Goal: Check status: Check status

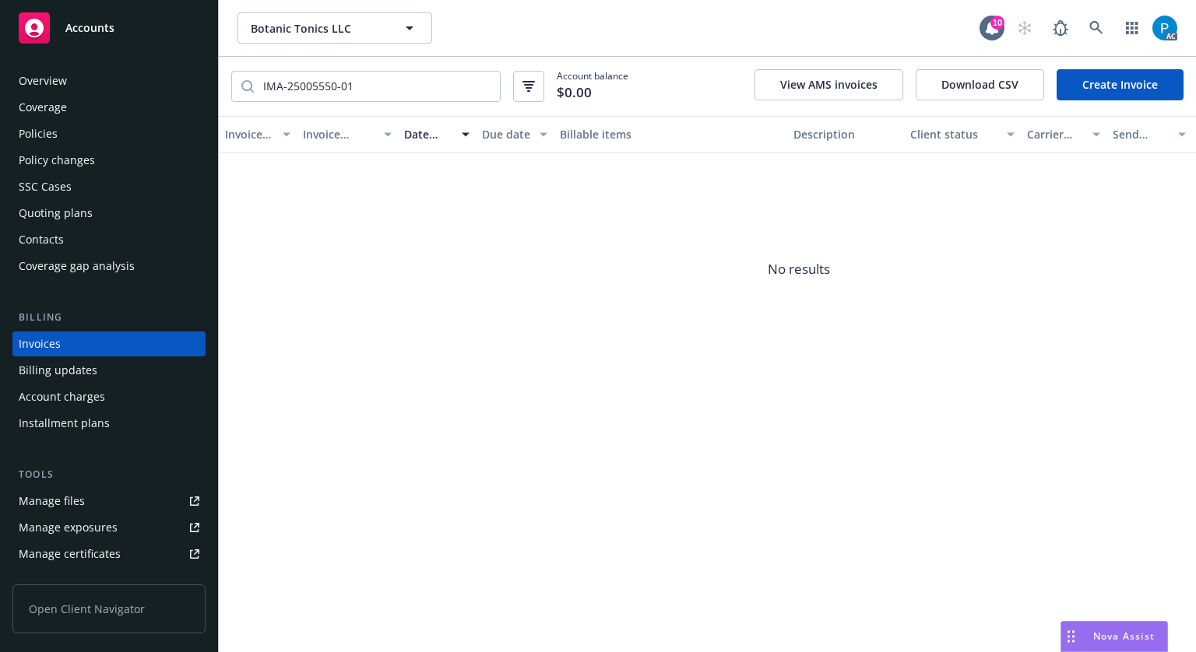
click at [125, 28] on div "Accounts" at bounding box center [109, 27] width 181 height 31
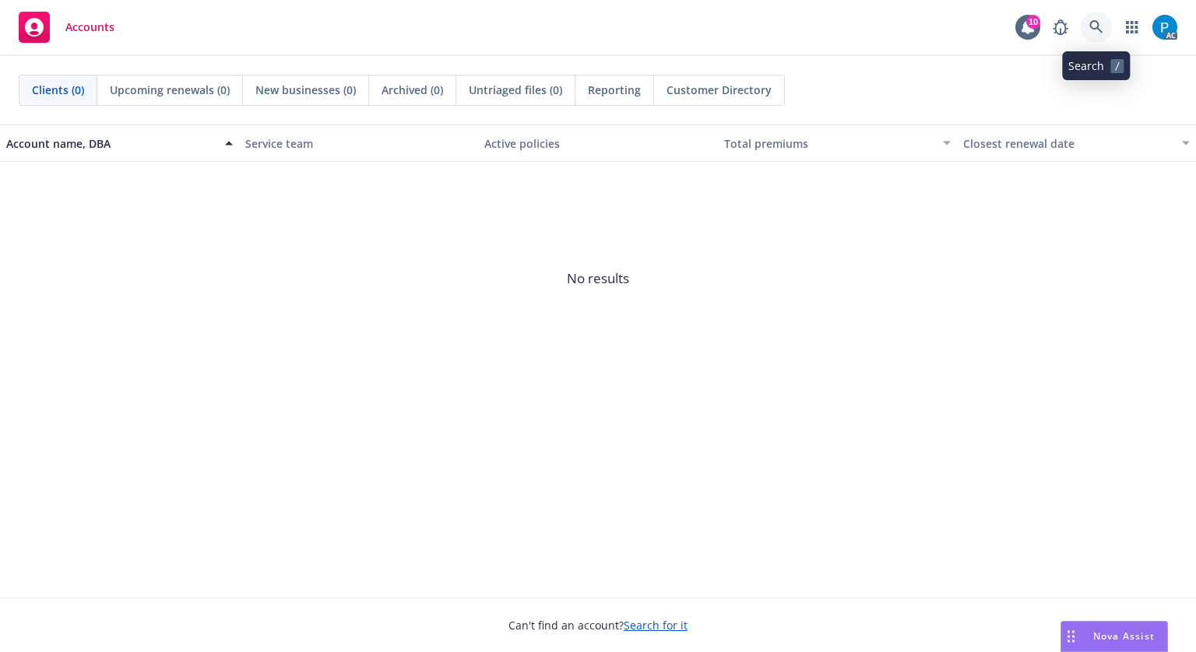
click at [1099, 21] on icon at bounding box center [1096, 27] width 14 height 14
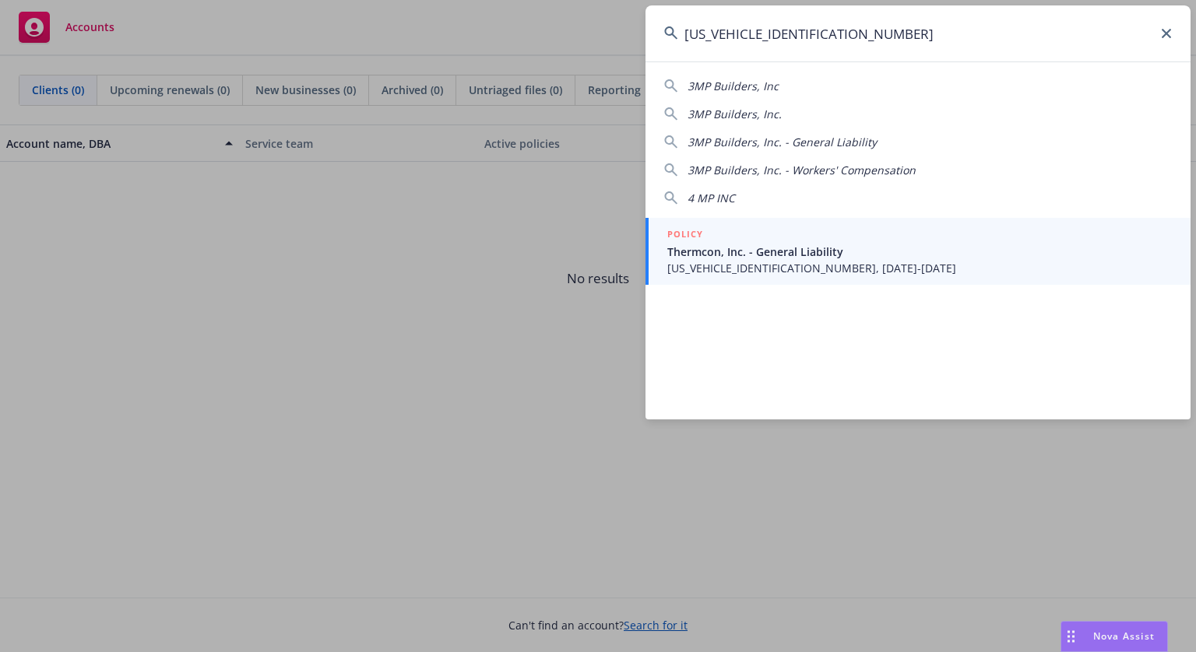
type input "[US_VEHICLE_IDENTIFICATION_NUMBER]"
click at [765, 261] on span "[US_VEHICLE_IDENTIFICATION_NUMBER], [DATE]-[DATE]" at bounding box center [919, 268] width 504 height 16
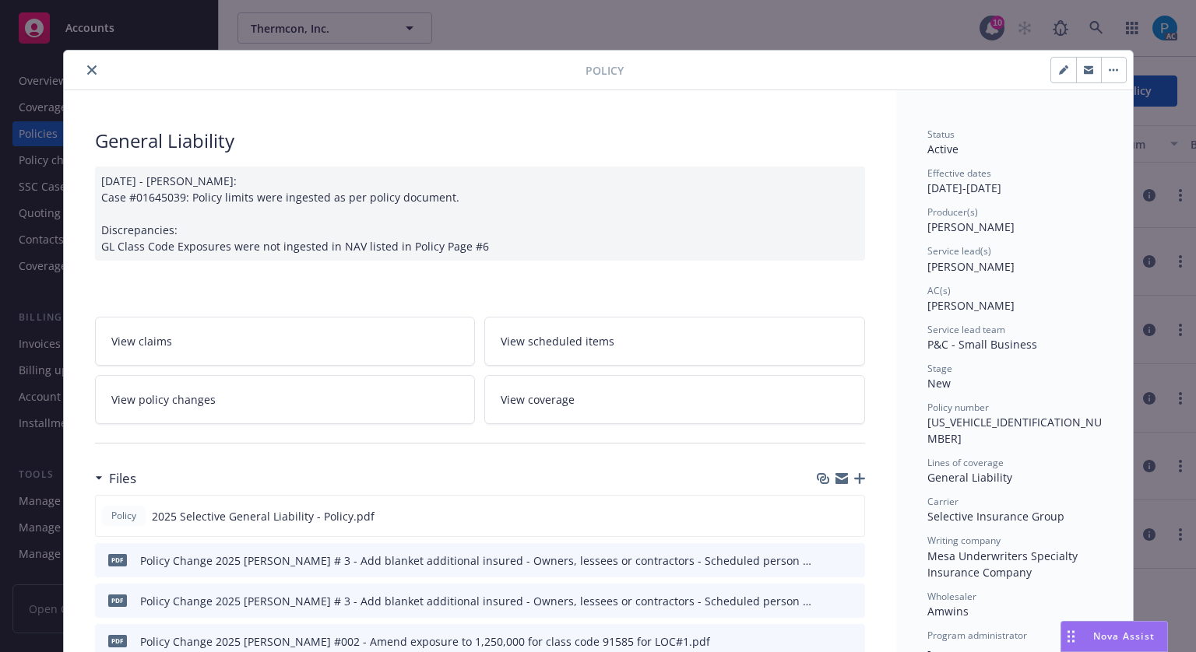
click at [83, 72] on button "close" at bounding box center [92, 70] width 19 height 19
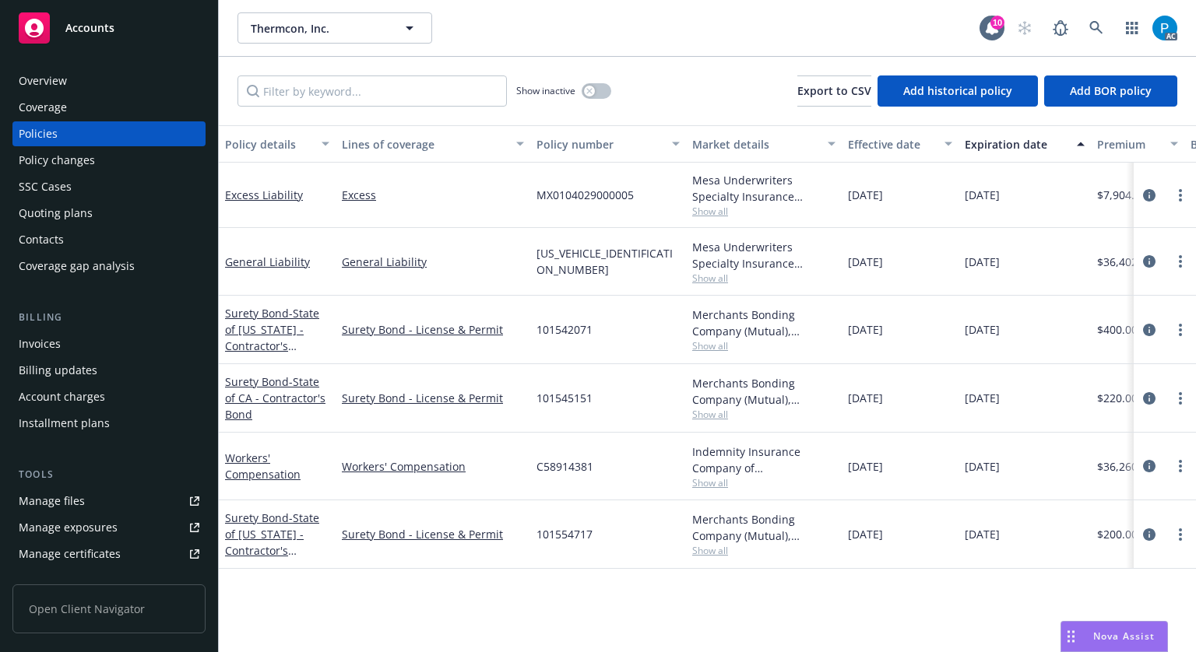
click at [54, 348] on div "Invoices" at bounding box center [40, 344] width 42 height 25
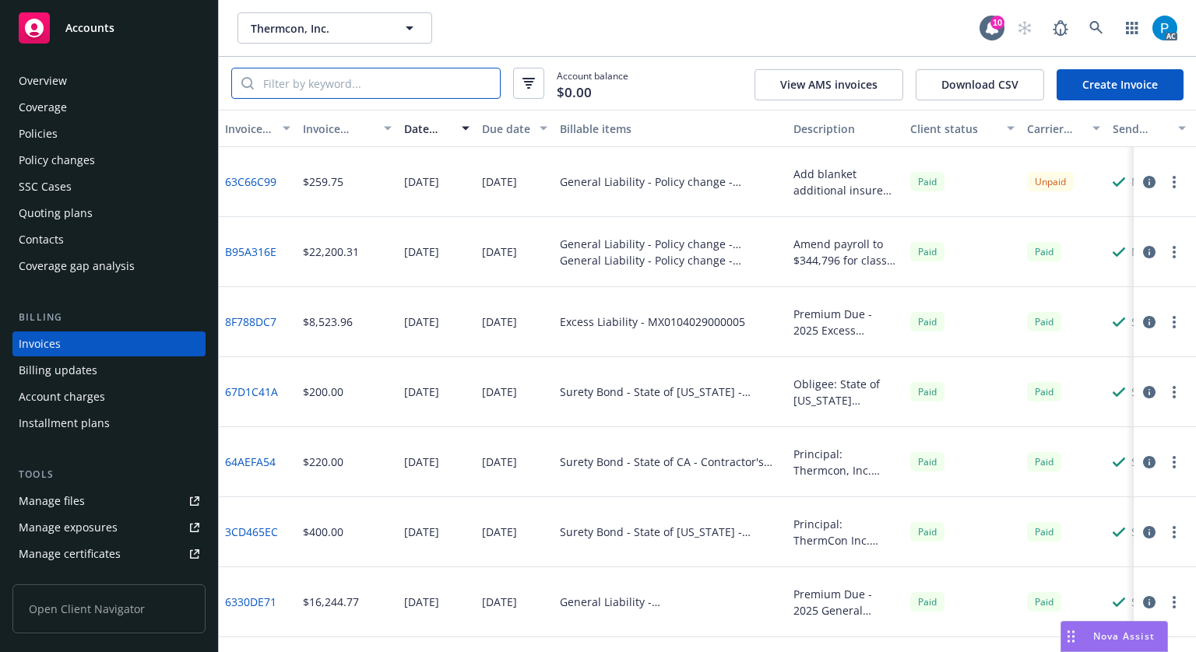
click at [356, 83] on input "search" at bounding box center [377, 84] width 246 height 30
paste input "[US_VEHICLE_IDENTIFICATION_NUMBER]"
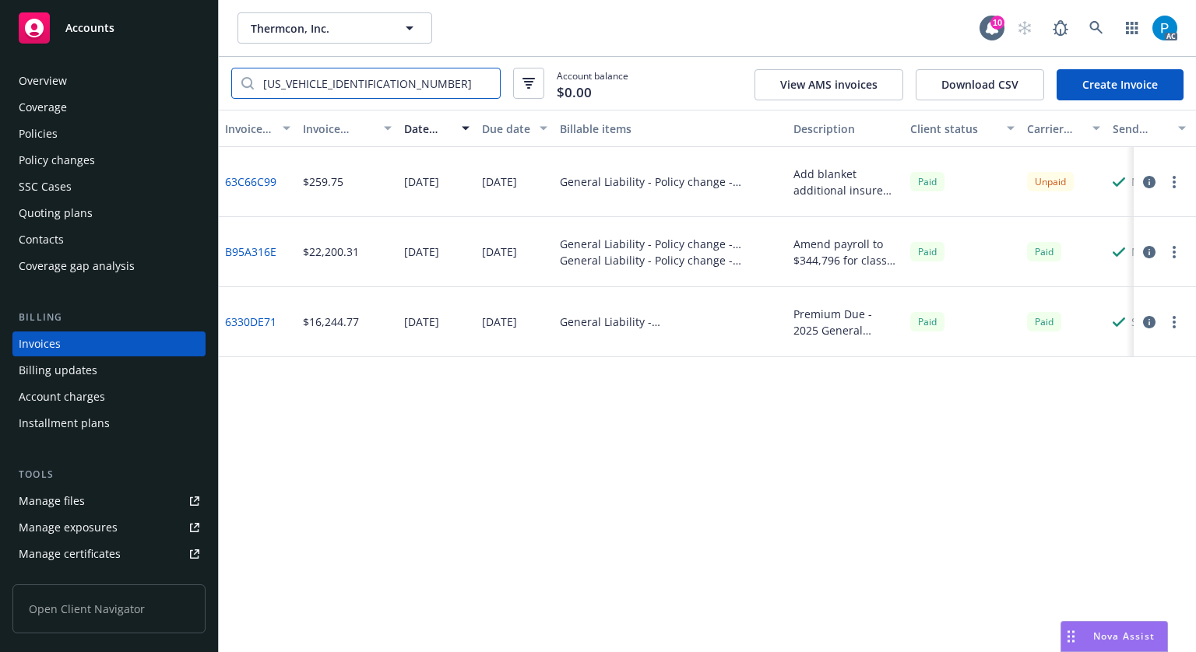
type input "[US_VEHICLE_IDENTIFICATION_NUMBER]"
click at [1154, 180] on icon "button" at bounding box center [1149, 182] width 12 height 12
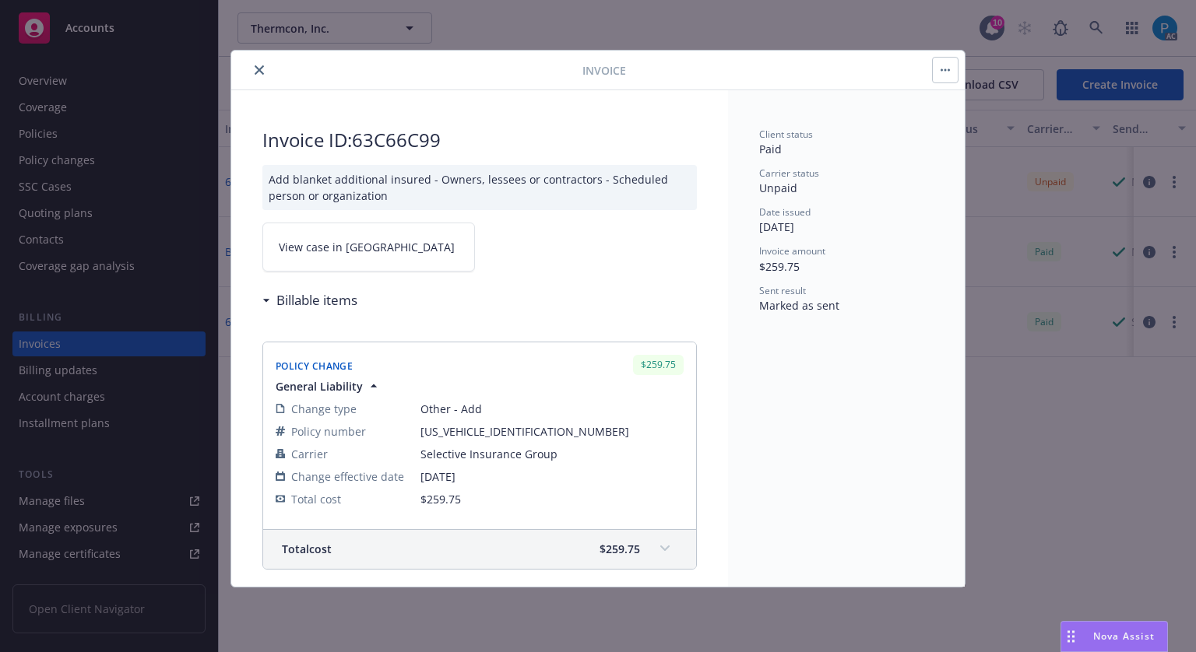
click at [315, 233] on link "View case in [GEOGRAPHIC_DATA]" at bounding box center [368, 247] width 213 height 49
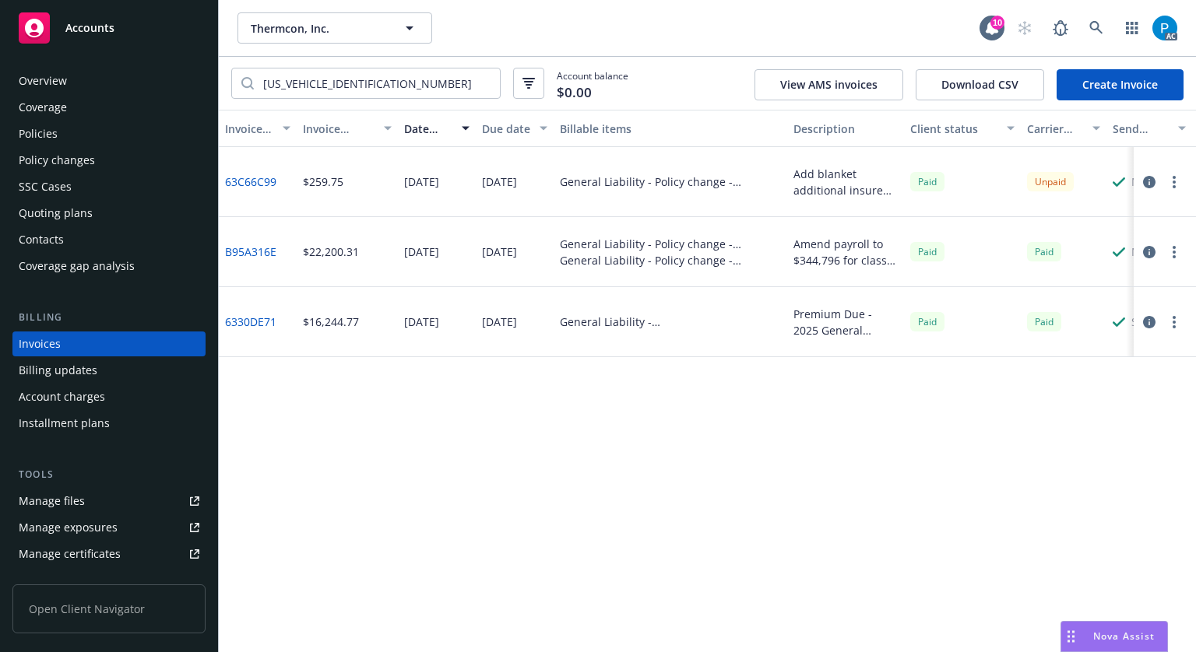
click at [94, 26] on span "Accounts" at bounding box center [89, 28] width 49 height 12
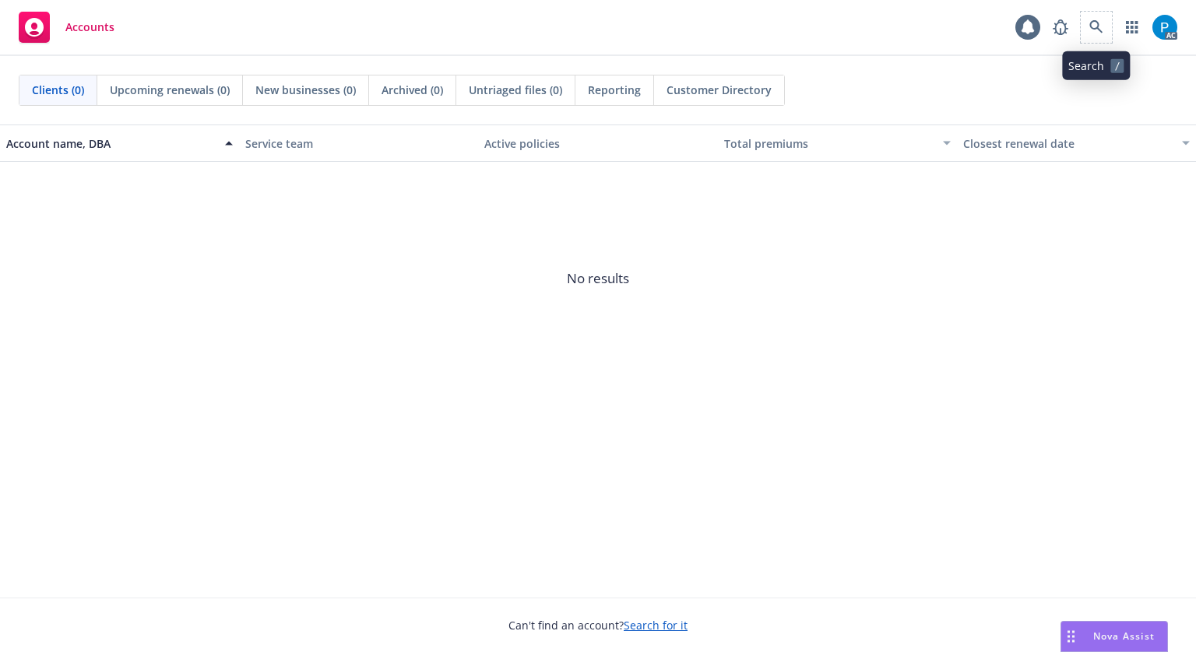
click at [1105, 13] on span at bounding box center [1096, 27] width 31 height 31
click at [1109, 9] on div "Accounts AC" at bounding box center [598, 28] width 1196 height 56
click at [1105, 20] on link at bounding box center [1096, 27] width 31 height 31
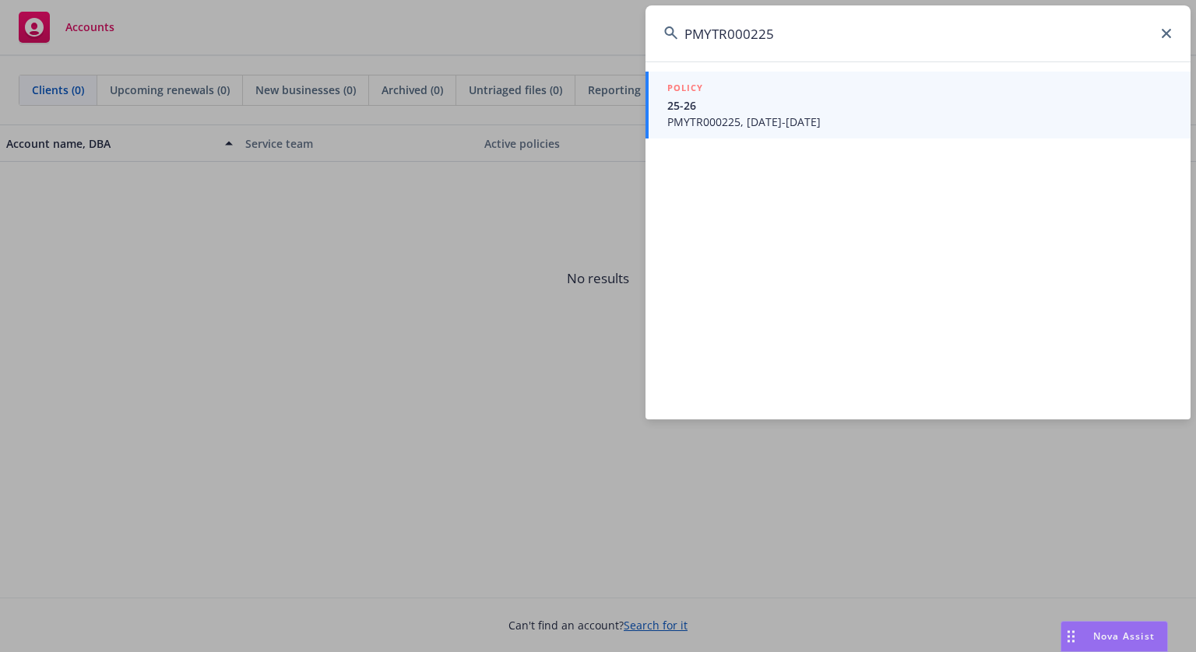
type input "PMYTR000225"
click at [822, 122] on span "PMYTR000225, [DATE]-[DATE]" at bounding box center [919, 122] width 504 height 16
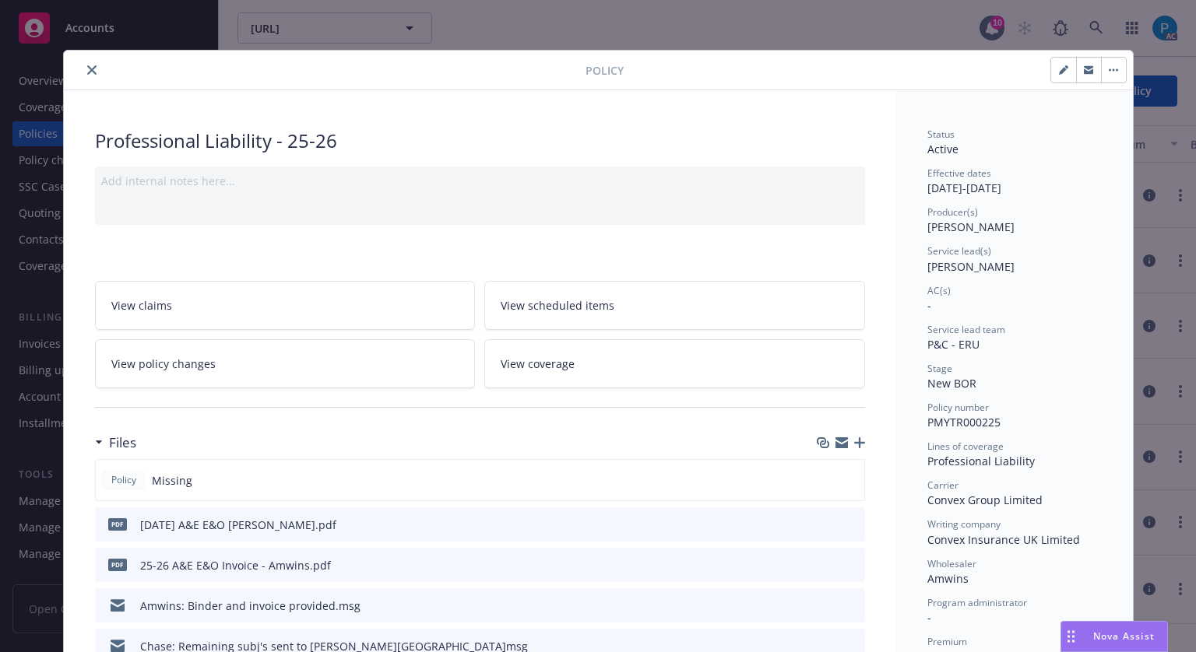
click at [87, 72] on icon "close" at bounding box center [91, 69] width 9 height 9
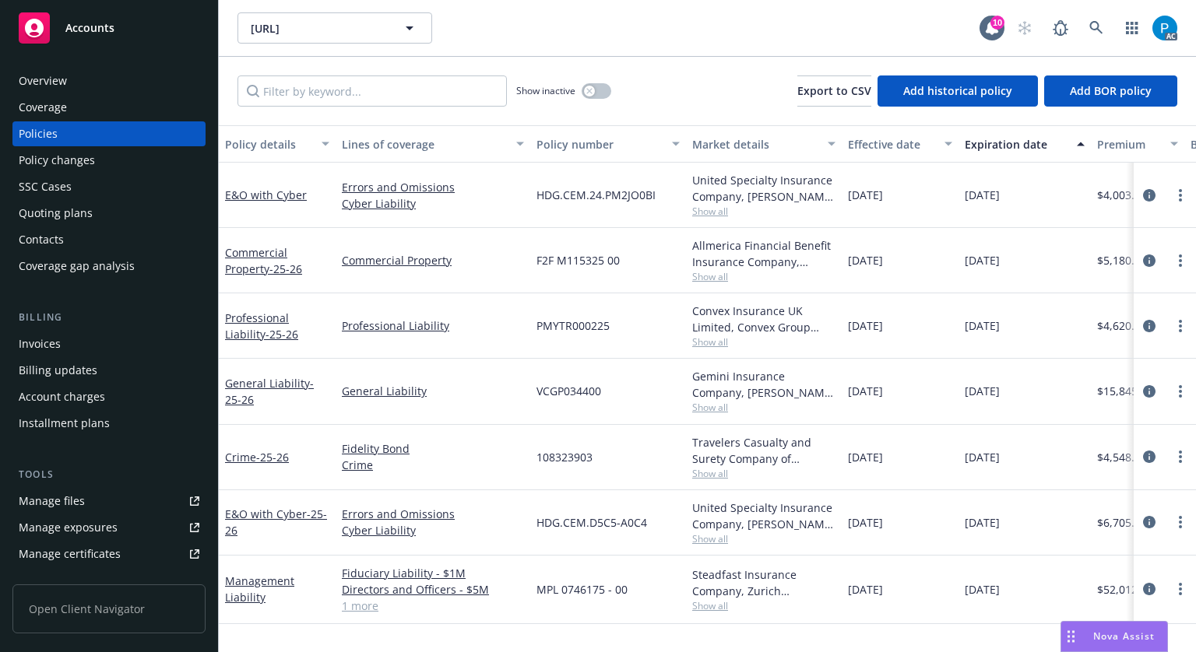
click at [76, 346] on div "Invoices" at bounding box center [109, 344] width 181 height 25
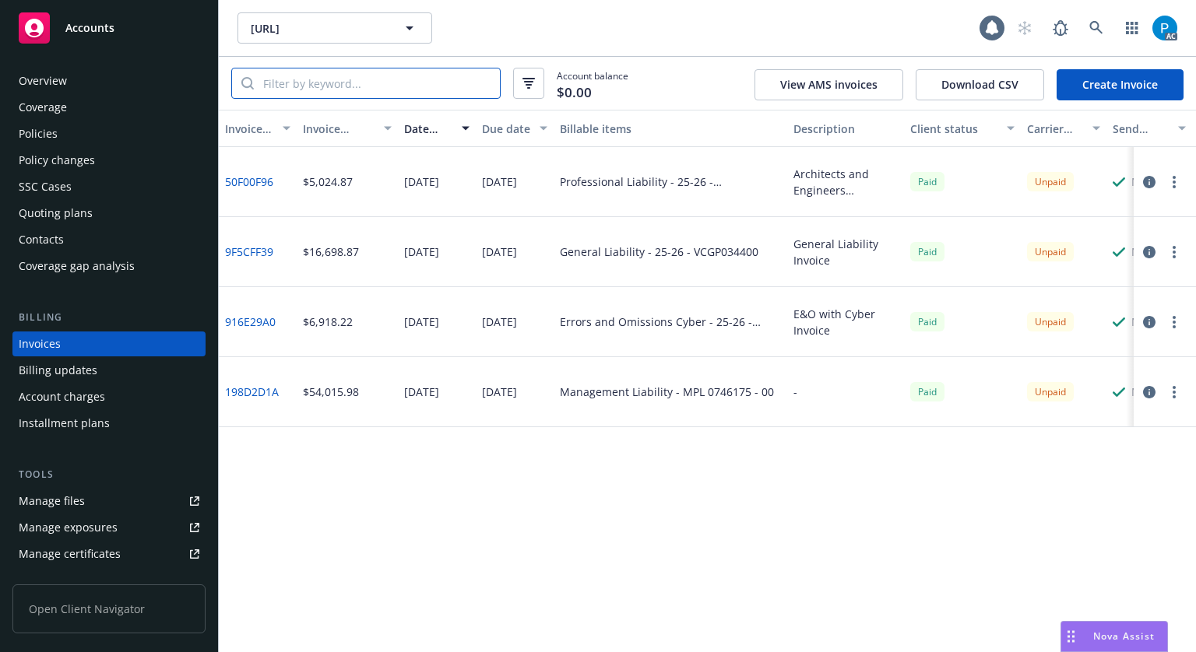
click at [413, 73] on input "search" at bounding box center [377, 84] width 246 height 30
paste input "PMYTR000225"
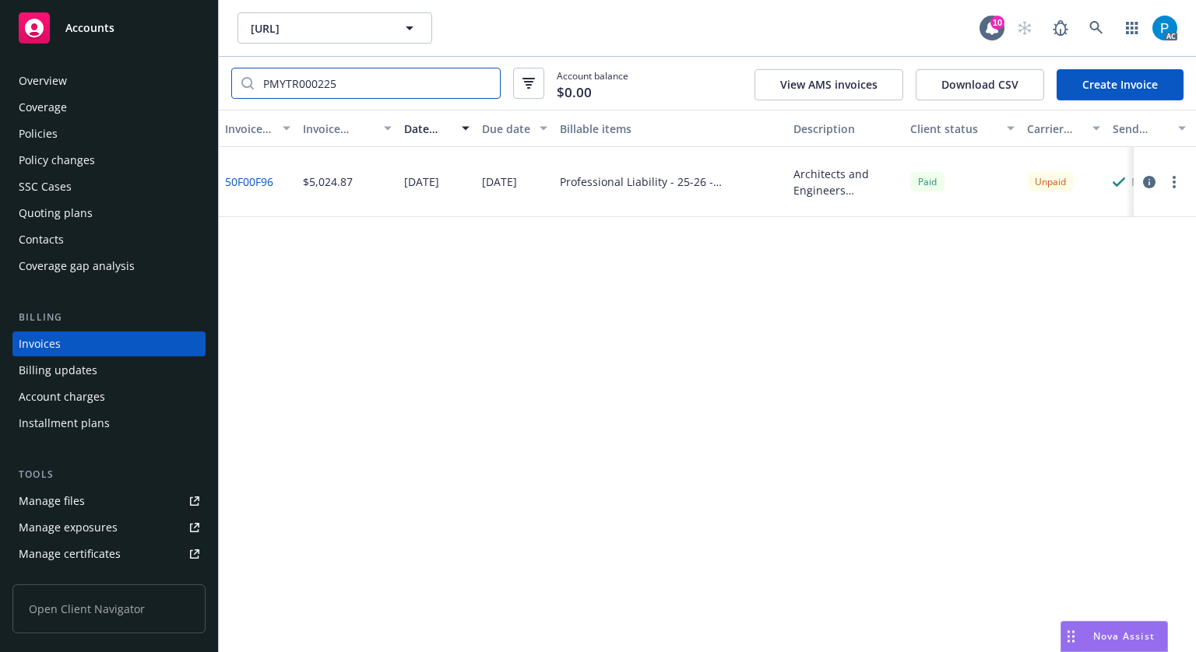
type input "PMYTR000225"
click at [480, 83] on input "PMYTR000225" at bounding box center [377, 84] width 246 height 30
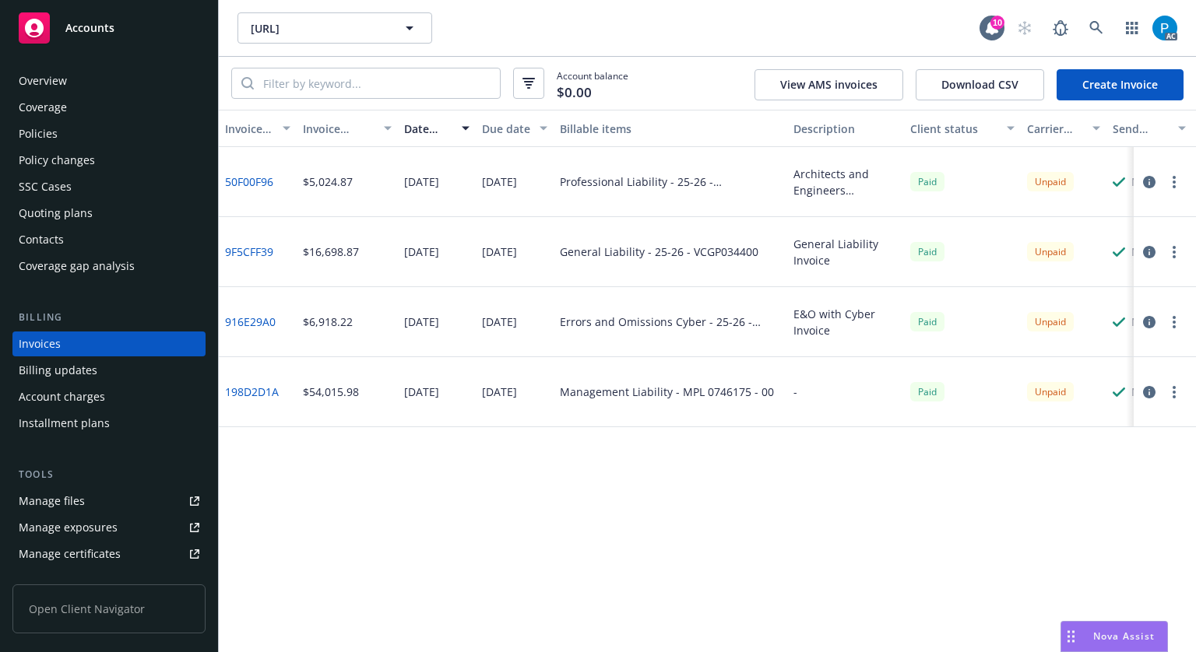
click at [1146, 177] on icon "button" at bounding box center [1149, 182] width 12 height 12
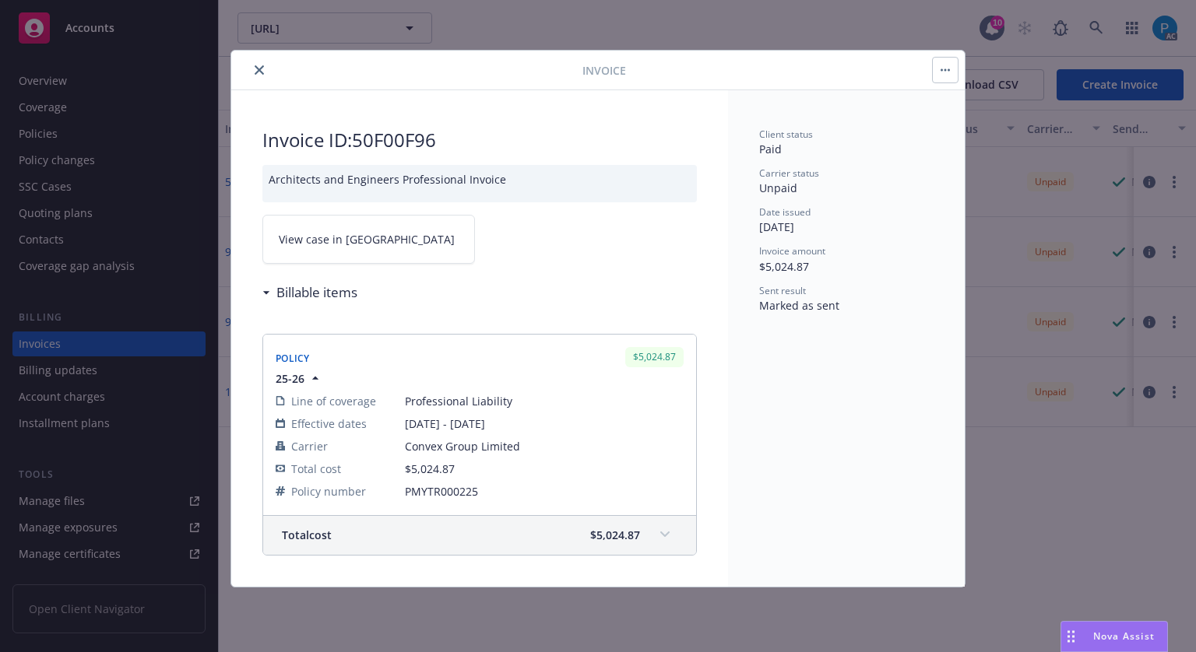
click at [386, 245] on link "View case in [GEOGRAPHIC_DATA]" at bounding box center [368, 239] width 213 height 49
drag, startPoint x: 1052, startPoint y: 481, endPoint x: 1090, endPoint y: 411, distance: 79.8
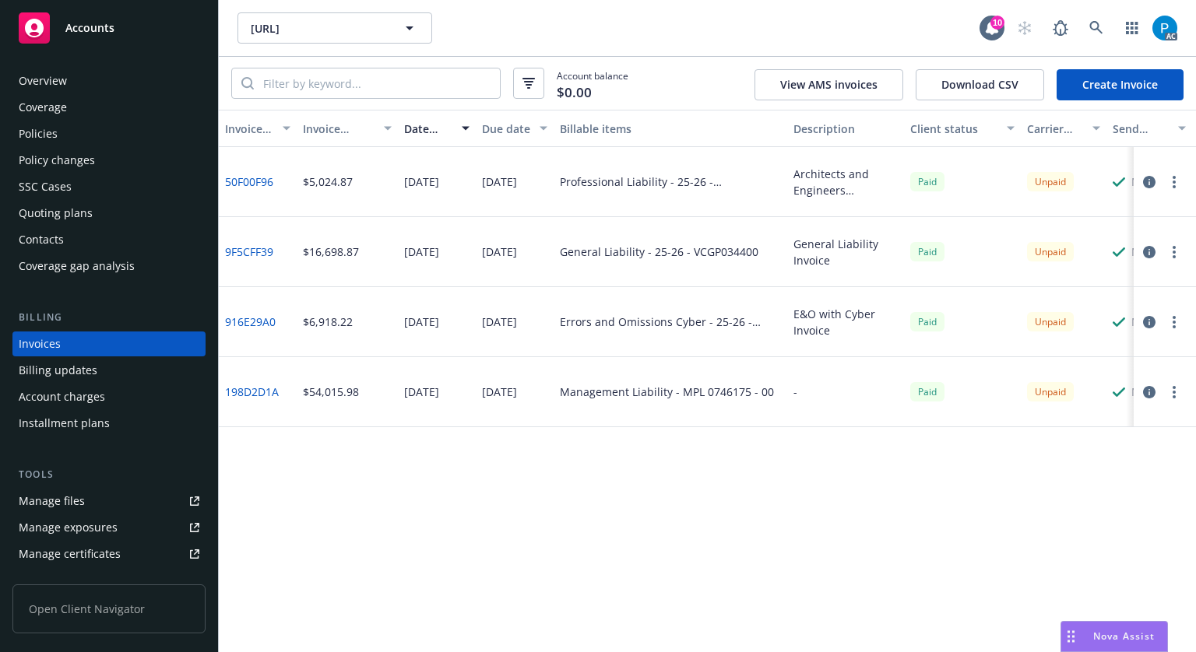
click at [1149, 251] on icon "button" at bounding box center [1149, 252] width 12 height 12
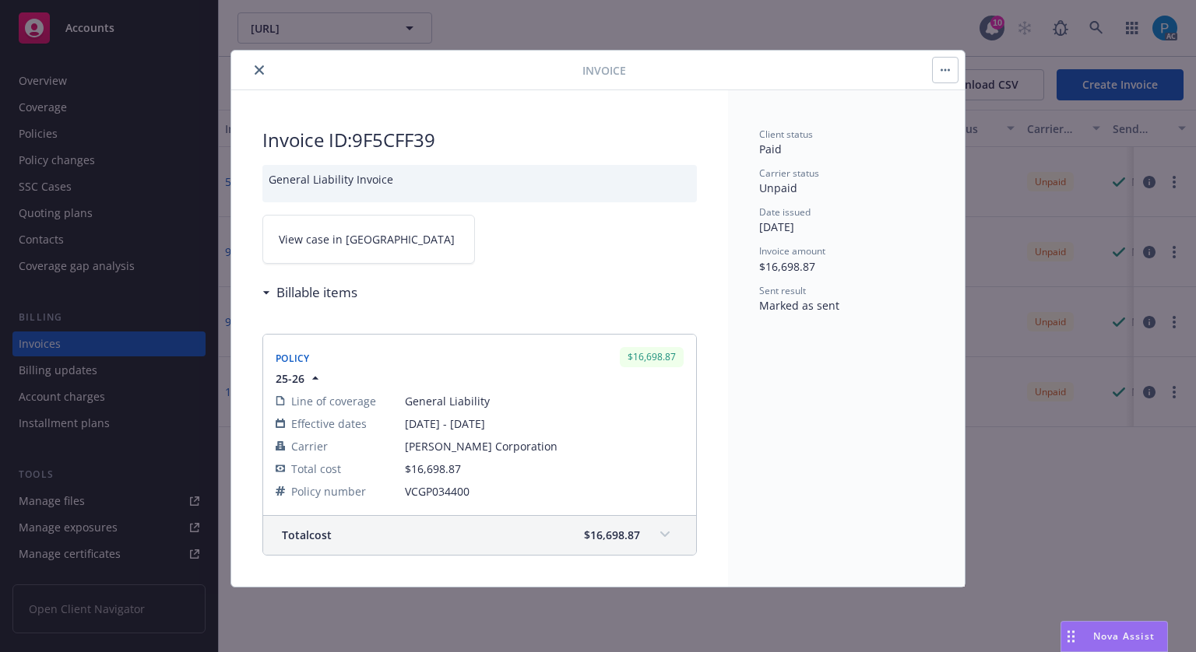
click at [361, 239] on link "View case in [GEOGRAPHIC_DATA]" at bounding box center [368, 239] width 213 height 49
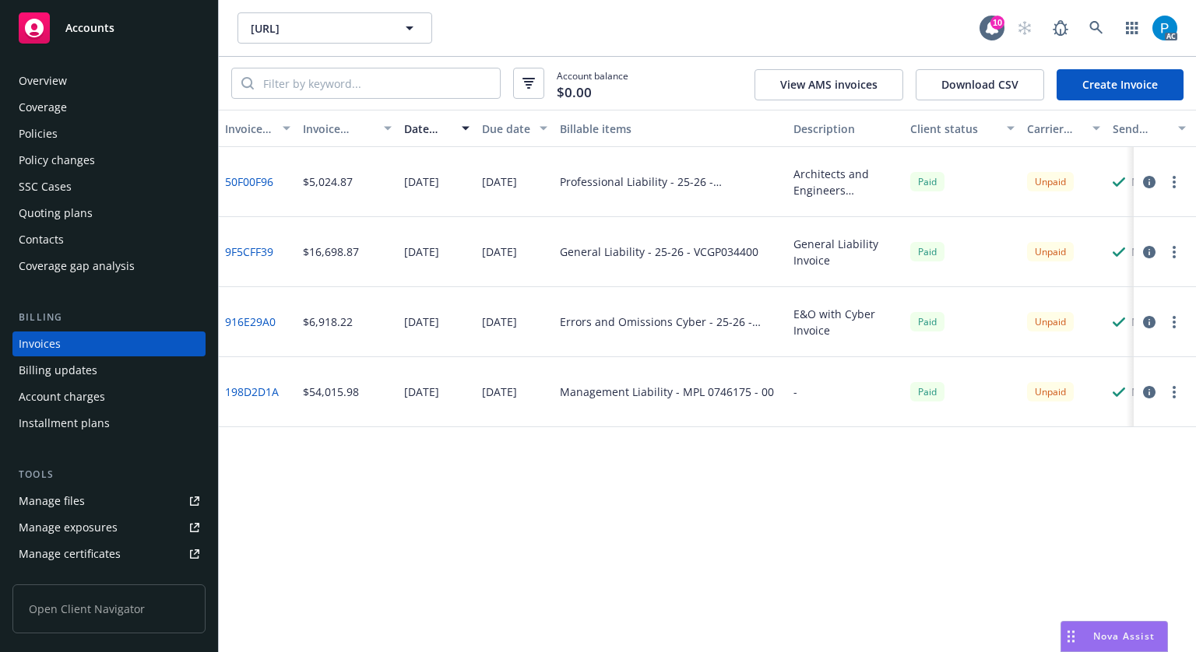
click at [1154, 322] on icon "button" at bounding box center [1149, 322] width 12 height 12
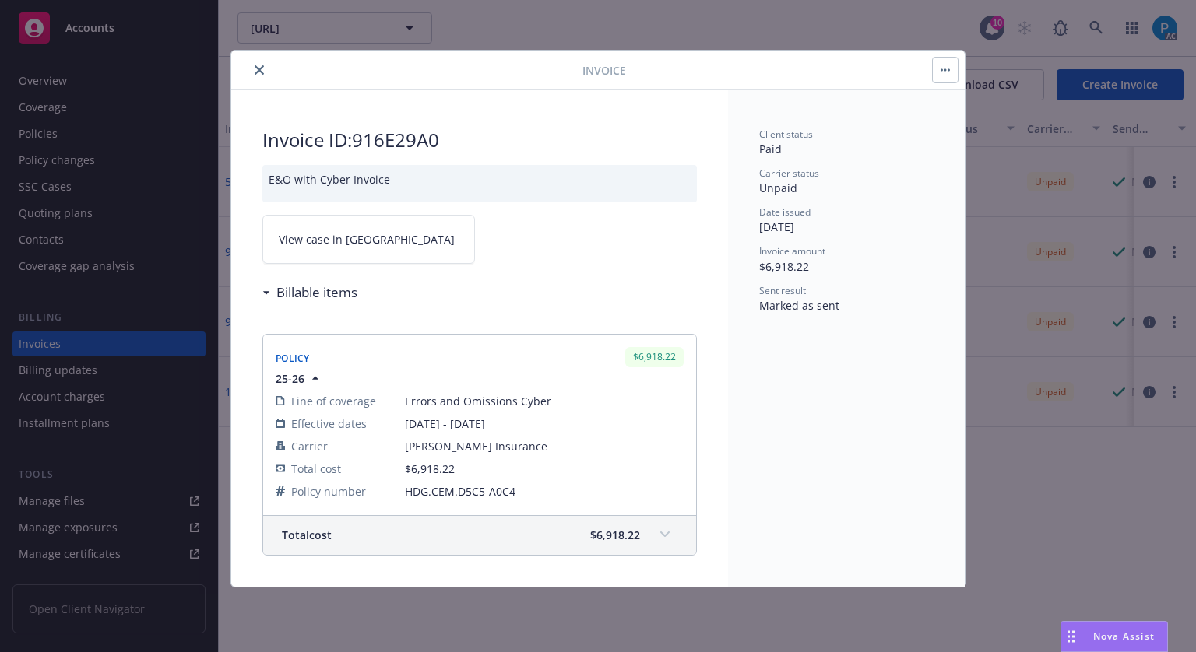
click at [327, 241] on span "View case in [GEOGRAPHIC_DATA]" at bounding box center [367, 239] width 176 height 16
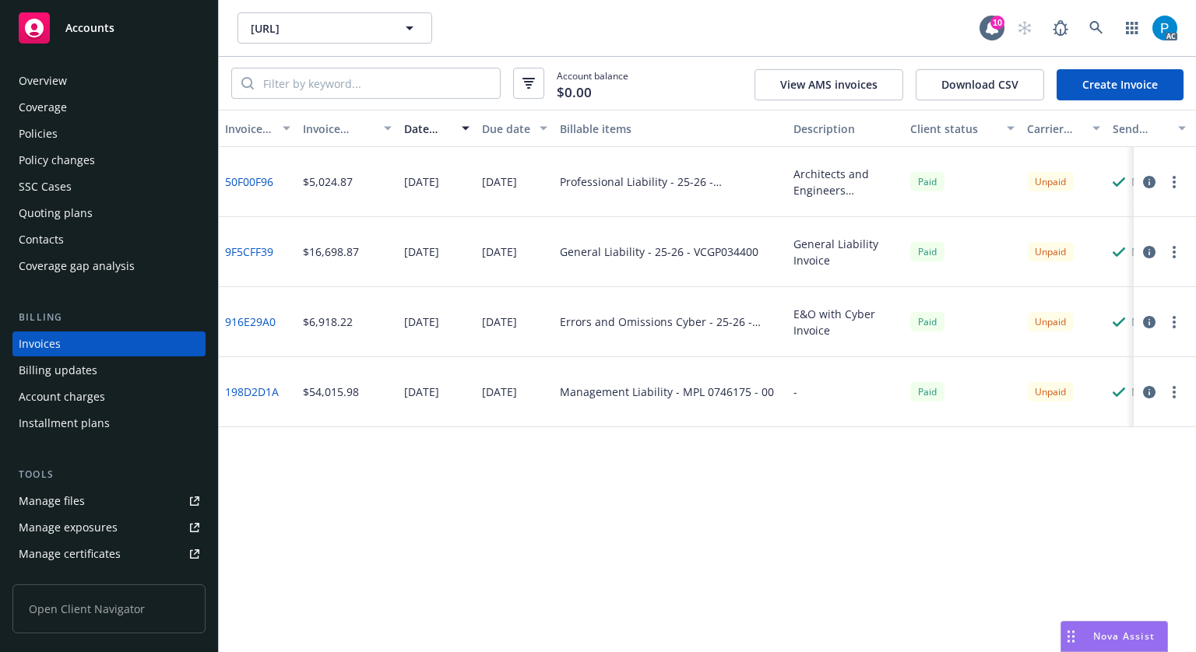
click at [1148, 395] on icon "button" at bounding box center [1149, 392] width 12 height 12
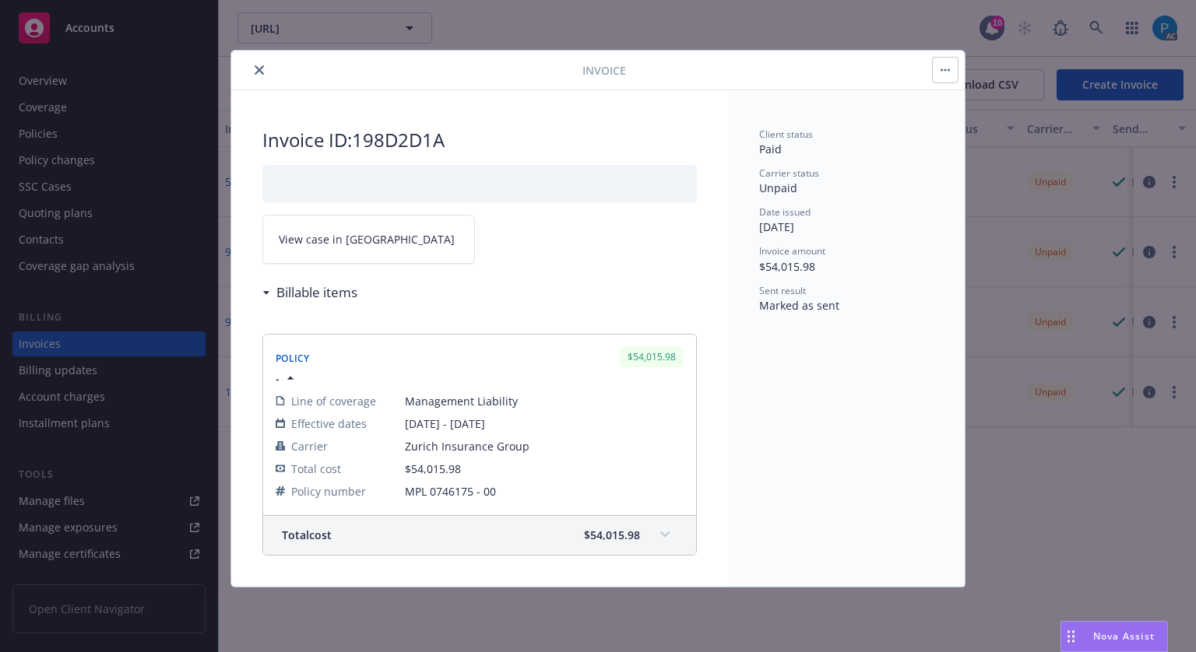
click at [352, 233] on span "View case in [GEOGRAPHIC_DATA]" at bounding box center [367, 239] width 176 height 16
click at [252, 73] on button "close" at bounding box center [259, 70] width 19 height 19
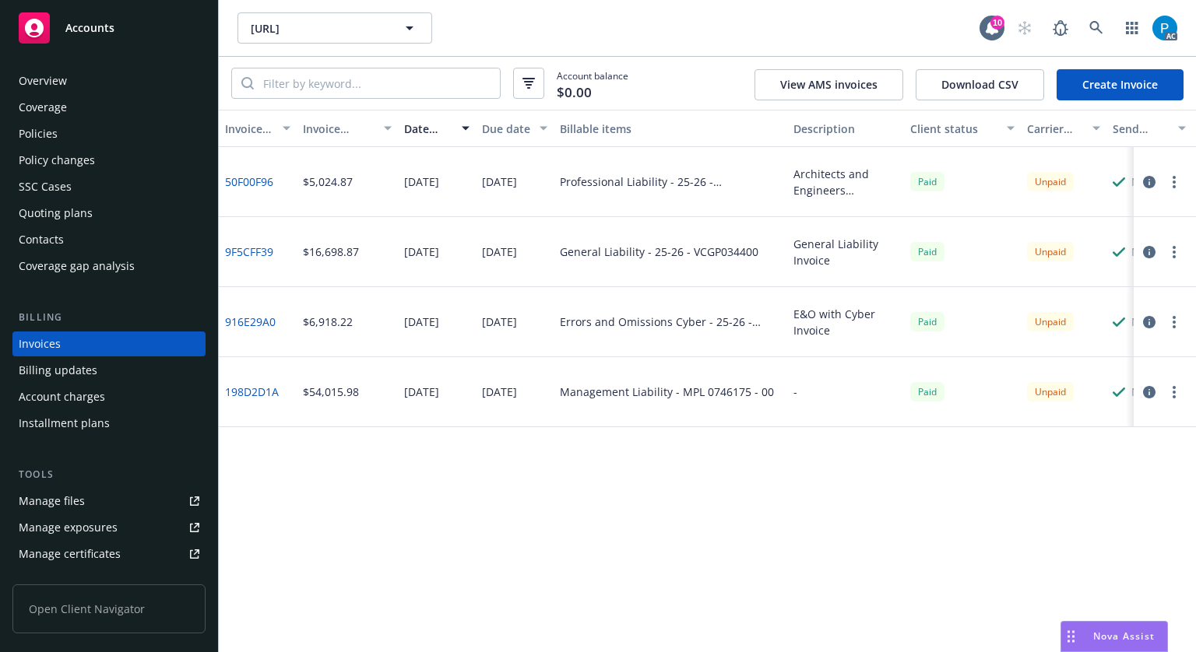
click at [103, 130] on div "Policies" at bounding box center [109, 133] width 181 height 25
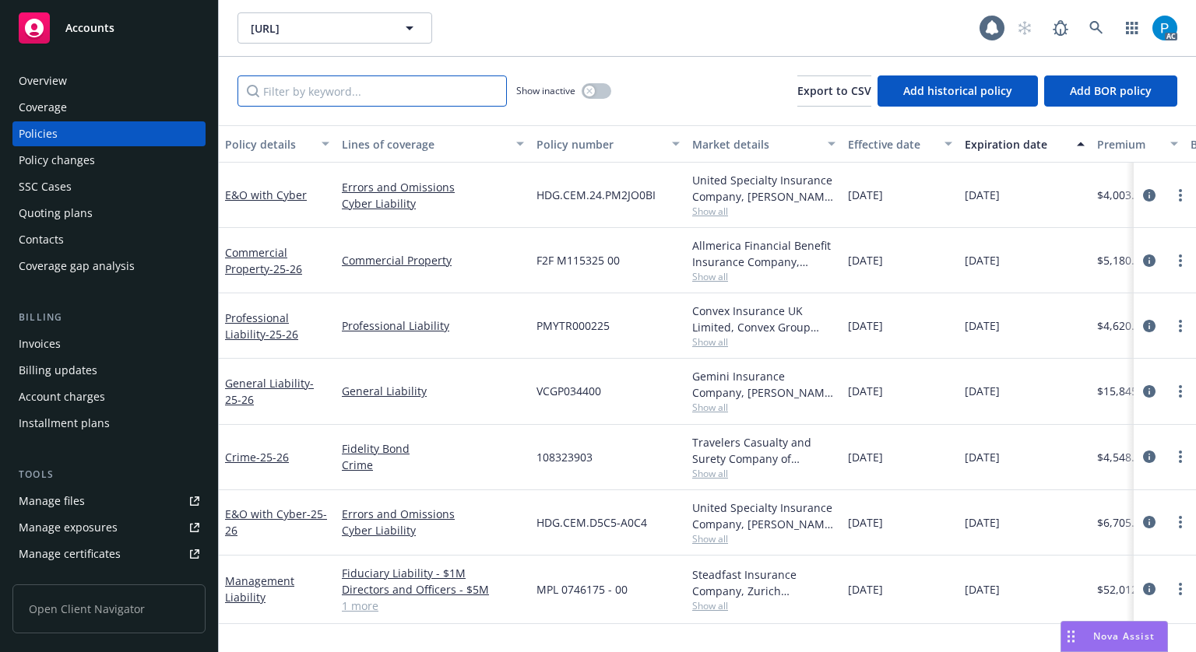
click at [325, 95] on input "Filter by keyword..." at bounding box center [371, 91] width 269 height 31
paste input "PMYTR000225"
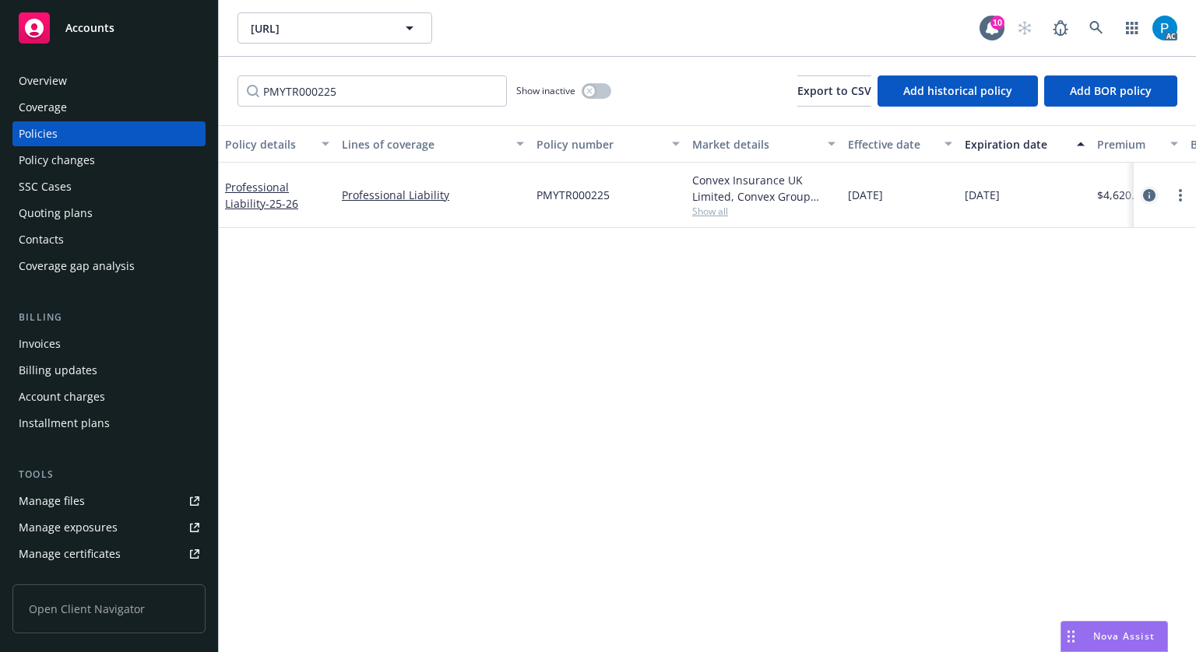
click at [1143, 196] on icon "circleInformation" at bounding box center [1149, 195] width 12 height 12
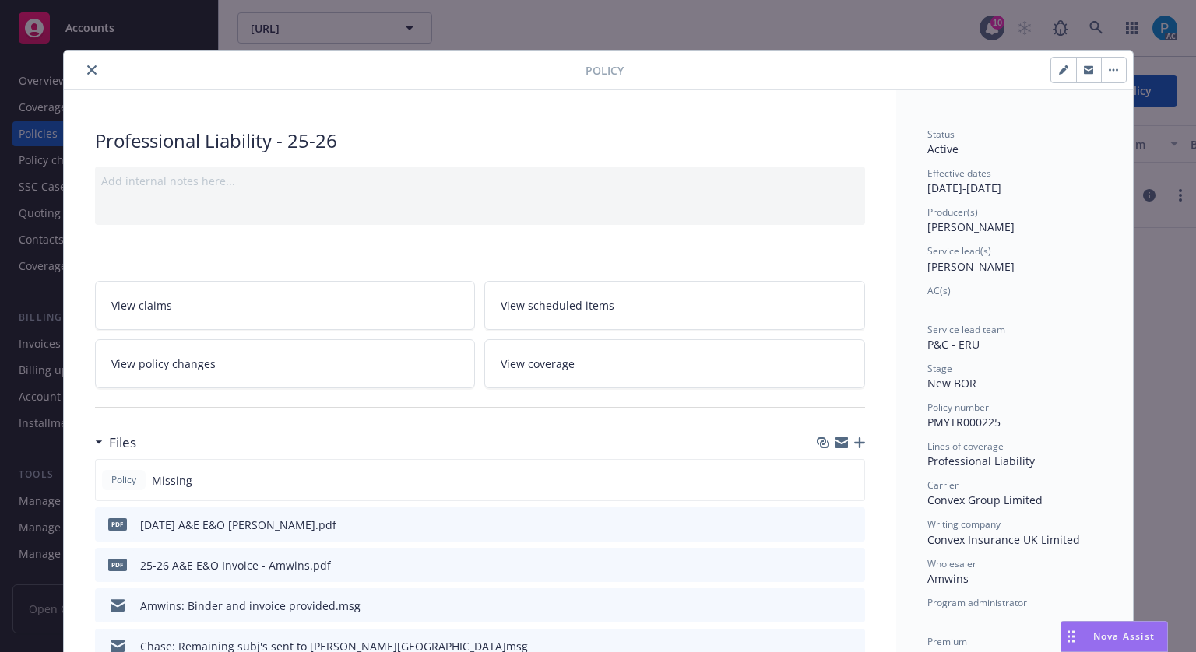
scroll to position [234, 0]
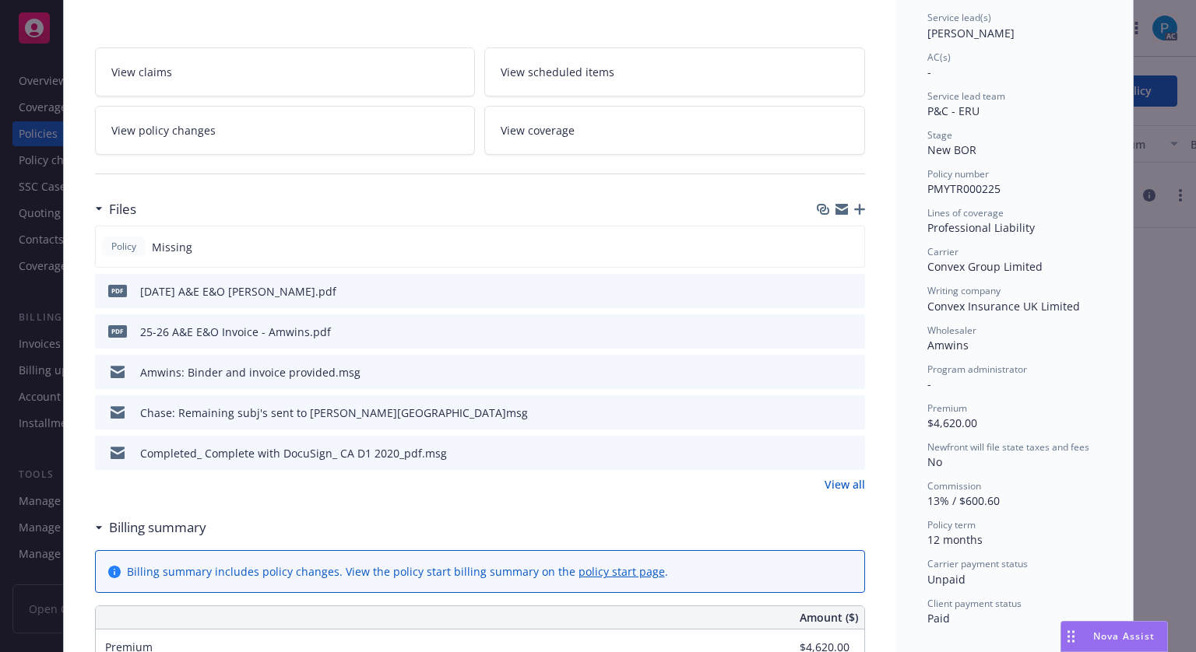
click at [818, 330] on icon "download file" at bounding box center [824, 331] width 12 height 12
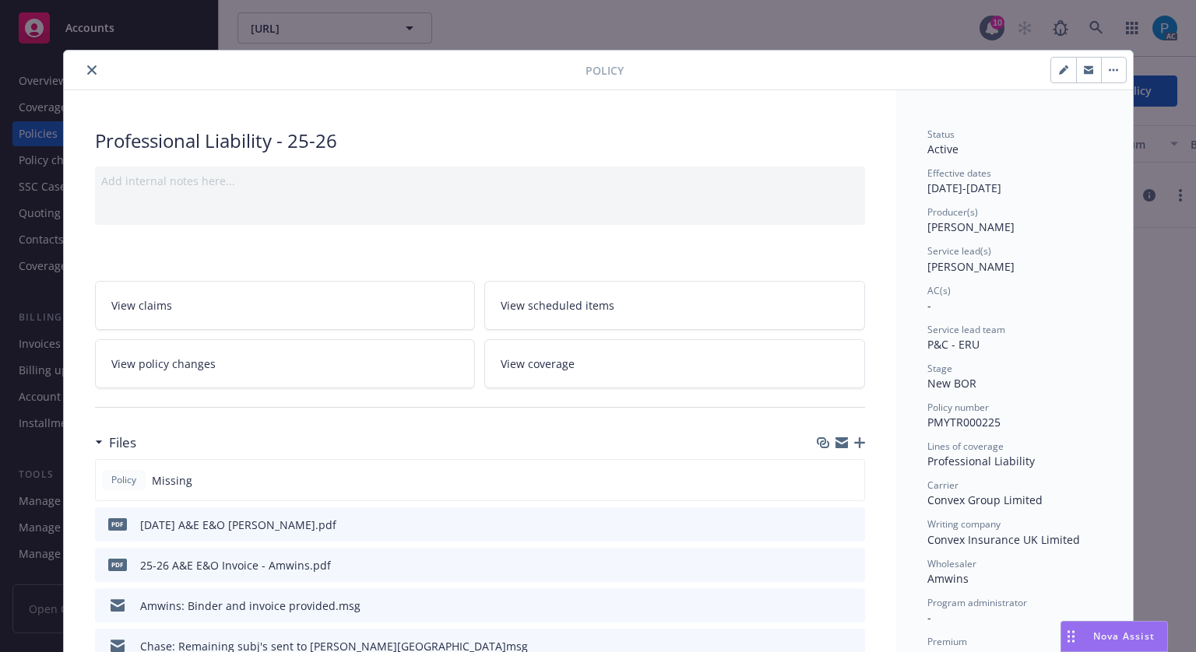
click at [90, 65] on button "close" at bounding box center [92, 70] width 19 height 19
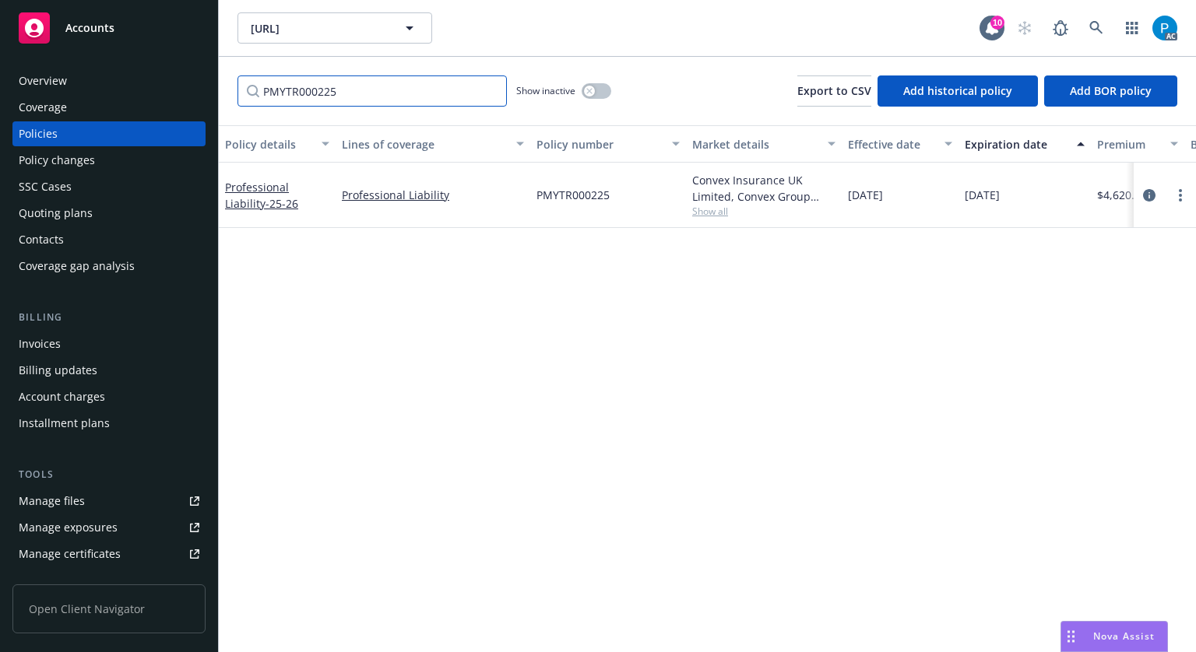
click at [354, 96] on input "PMYTR000225" at bounding box center [371, 91] width 269 height 31
click at [355, 96] on input "PMYTR000225" at bounding box center [371, 91] width 269 height 31
paste input "VCGP034400"
click at [1143, 195] on icon "circleInformation" at bounding box center [1149, 195] width 12 height 12
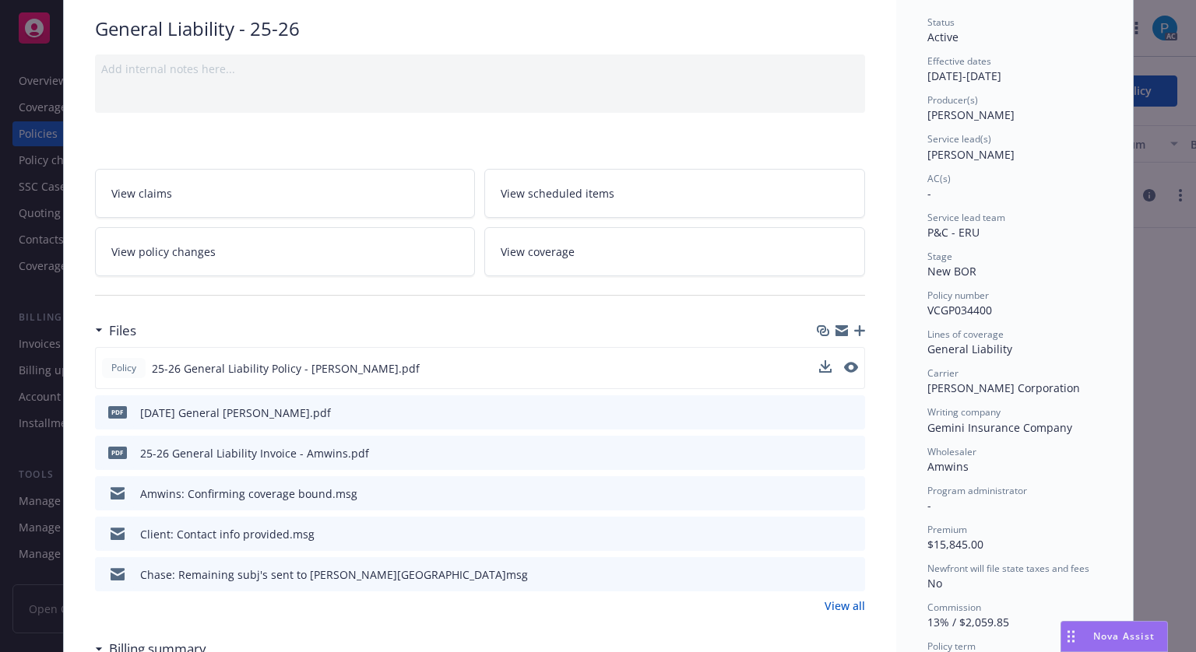
scroll to position [234, 0]
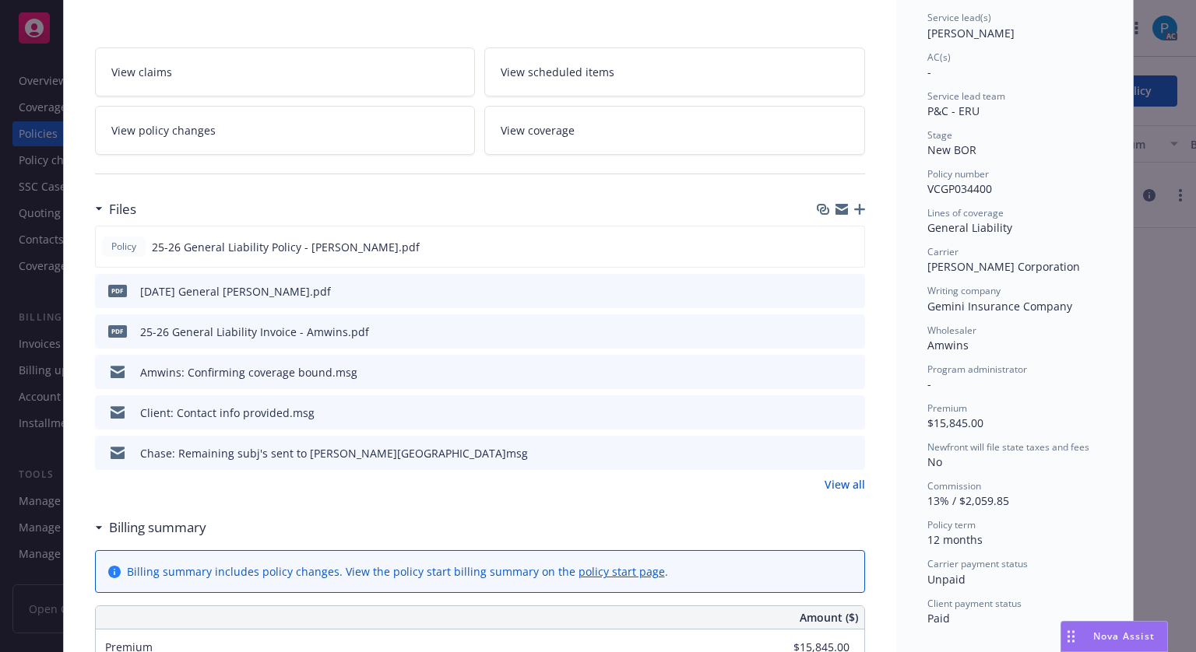
click at [819, 327] on icon "download file" at bounding box center [824, 331] width 12 height 12
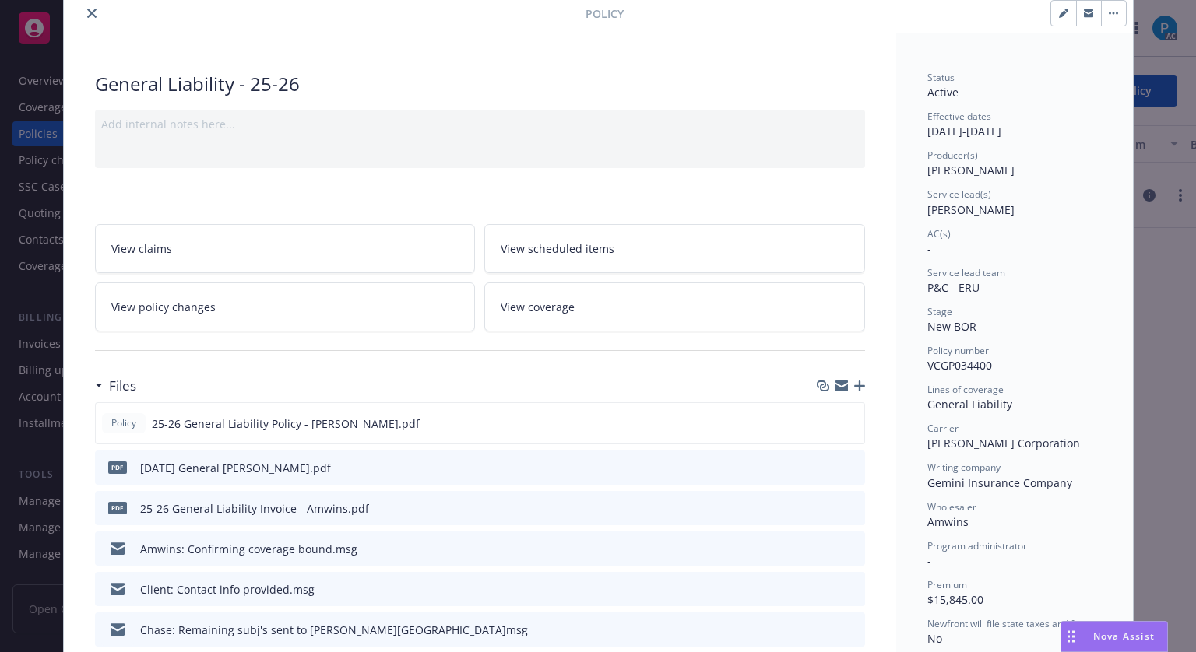
scroll to position [0, 0]
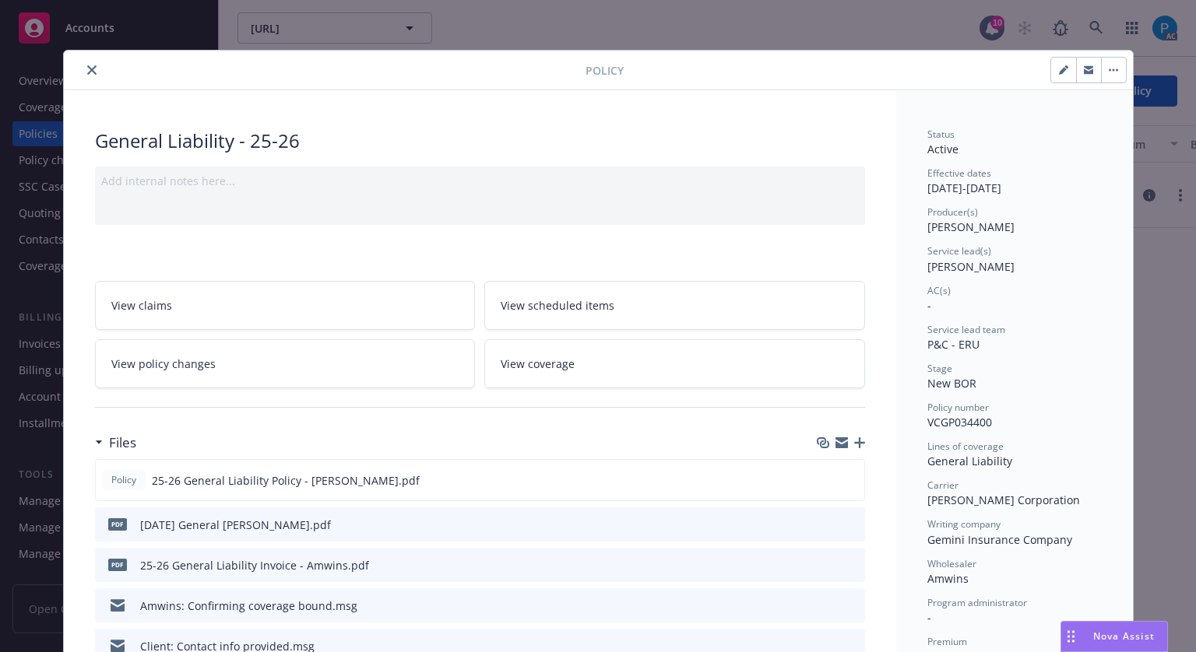
click at [87, 72] on icon "close" at bounding box center [91, 69] width 9 height 9
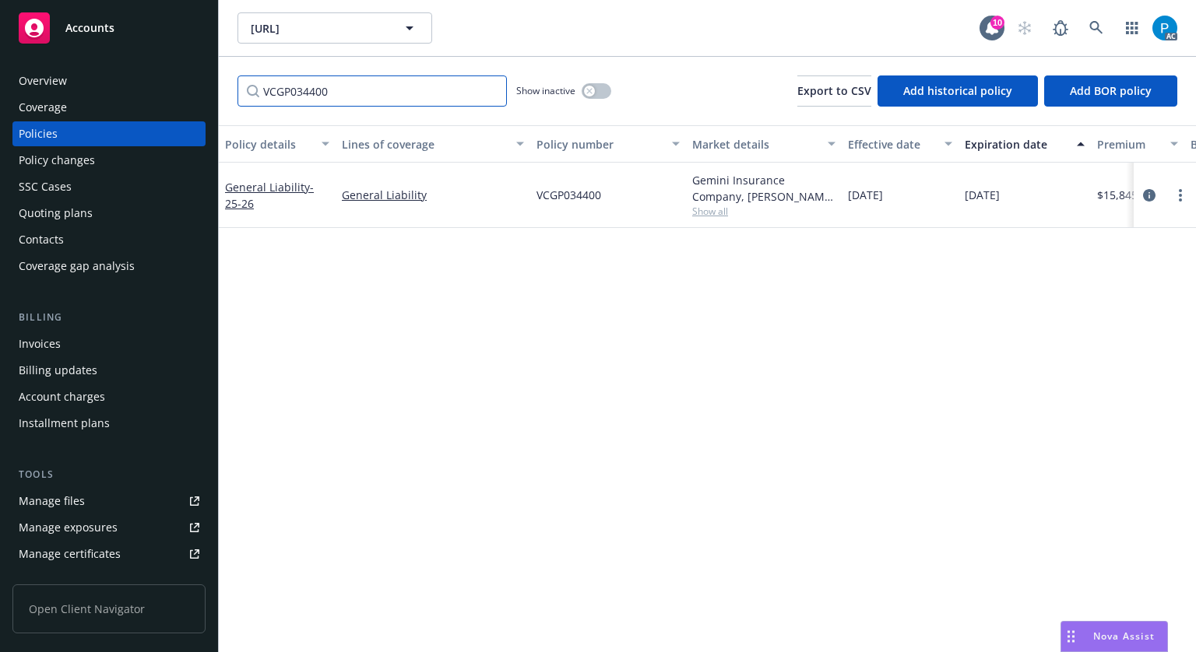
click at [326, 93] on input "VCGP034400" at bounding box center [371, 91] width 269 height 31
paste input "HDG.CEM.D5C5-A0C4"
click at [1143, 192] on icon "circleInformation" at bounding box center [1149, 195] width 12 height 12
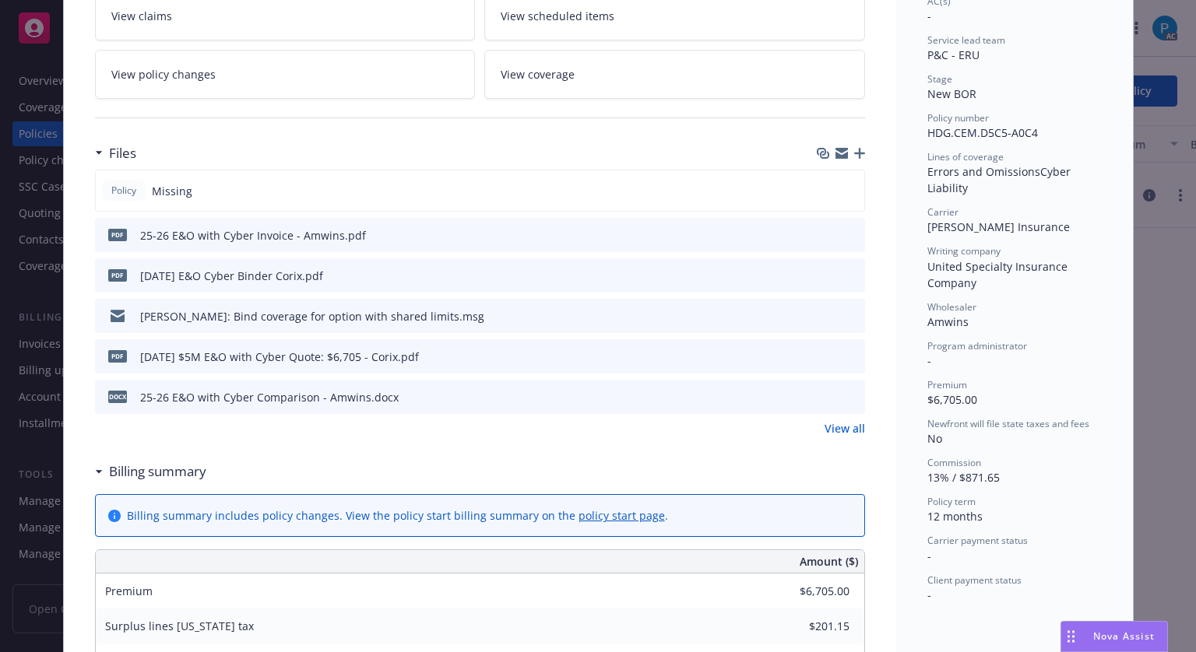
scroll to position [311, 0]
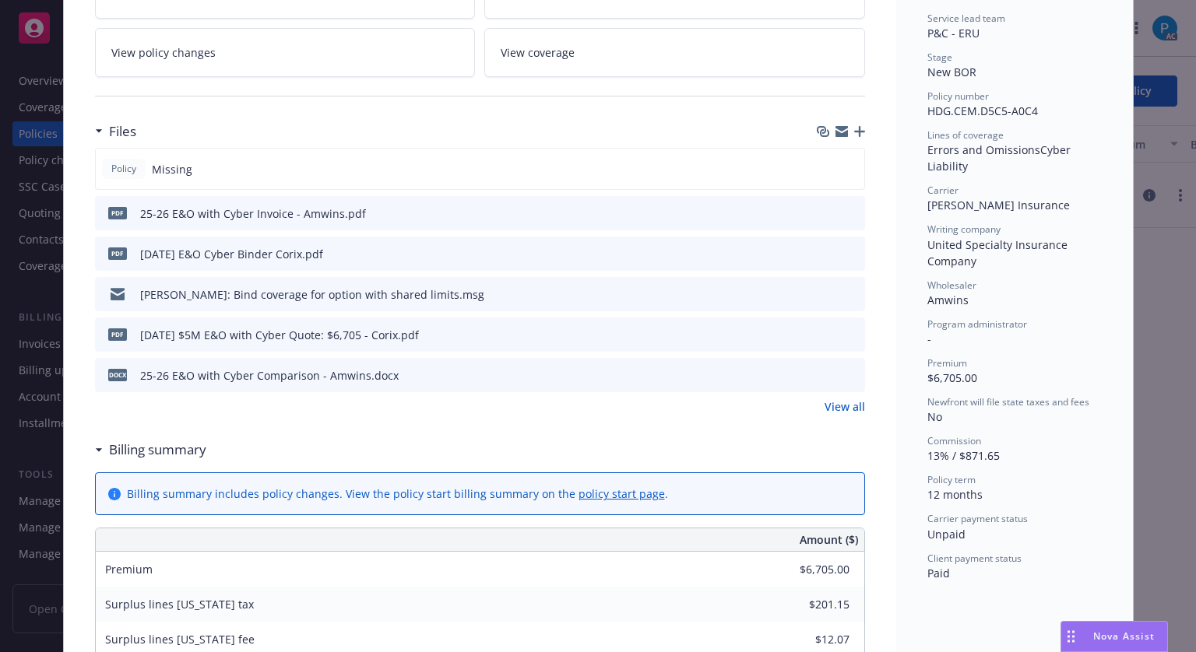
click at [818, 207] on icon "download file" at bounding box center [824, 212] width 12 height 12
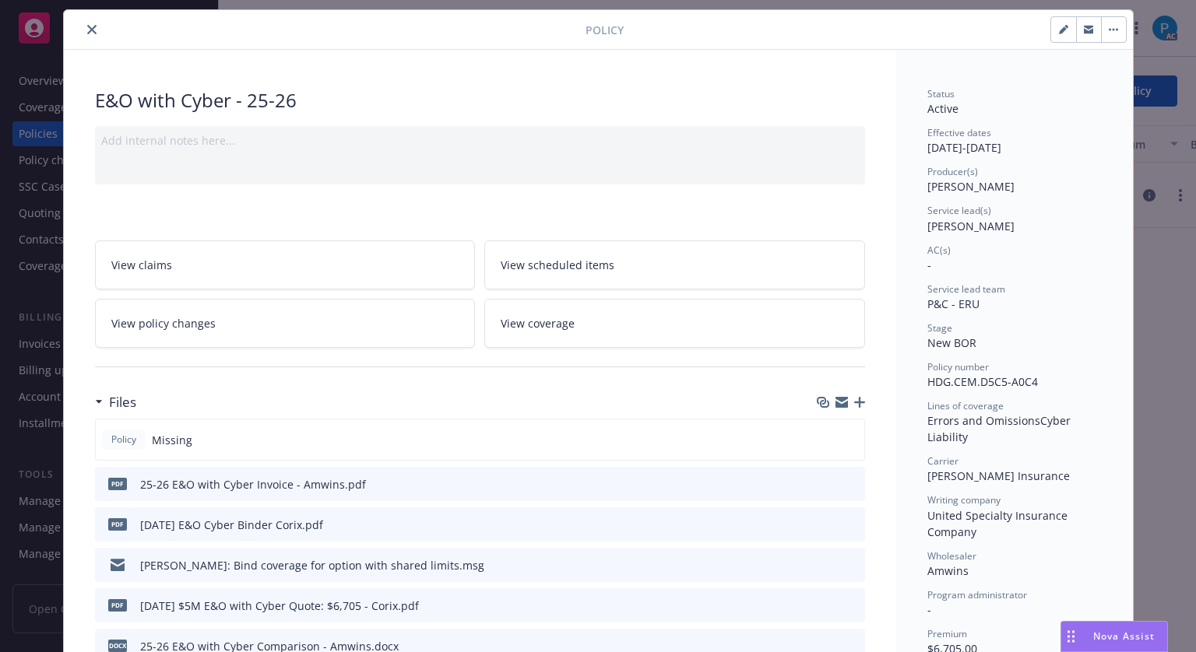
scroll to position [0, 0]
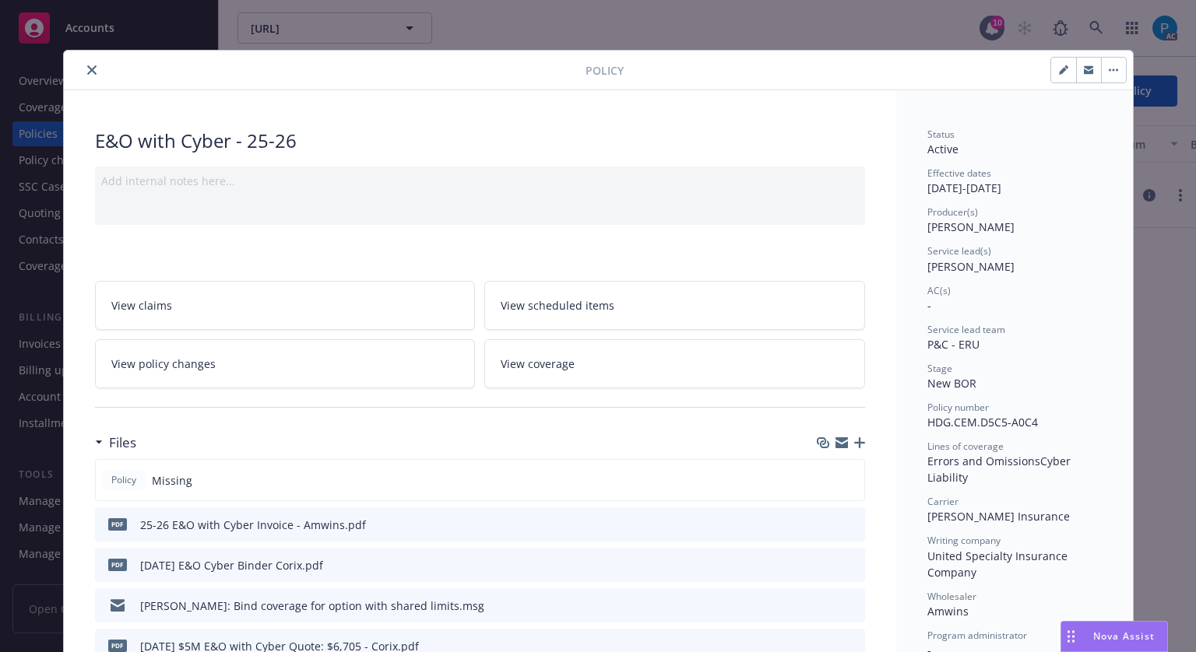
click at [87, 69] on icon "close" at bounding box center [91, 69] width 9 height 9
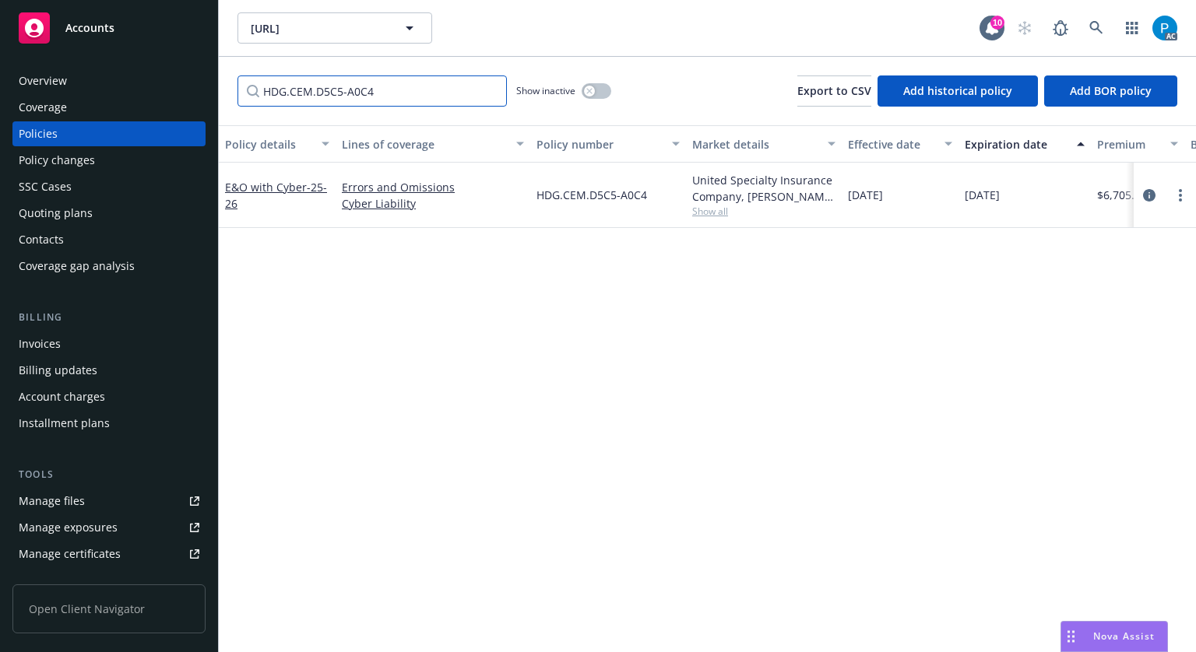
click at [326, 90] on input "HDG.CEM.D5C5-A0C4" at bounding box center [371, 91] width 269 height 31
paste input "MPL 0746175 - 00"
type input "MPL 0746175 - 00"
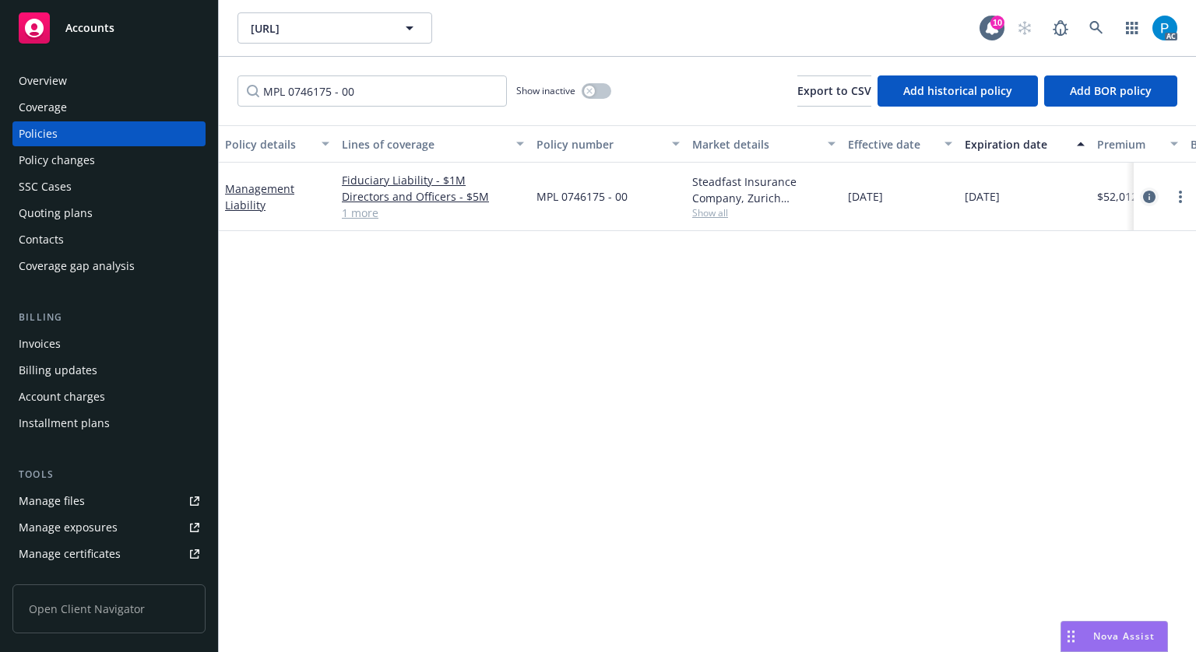
click at [1143, 199] on icon "circleInformation" at bounding box center [1149, 197] width 12 height 12
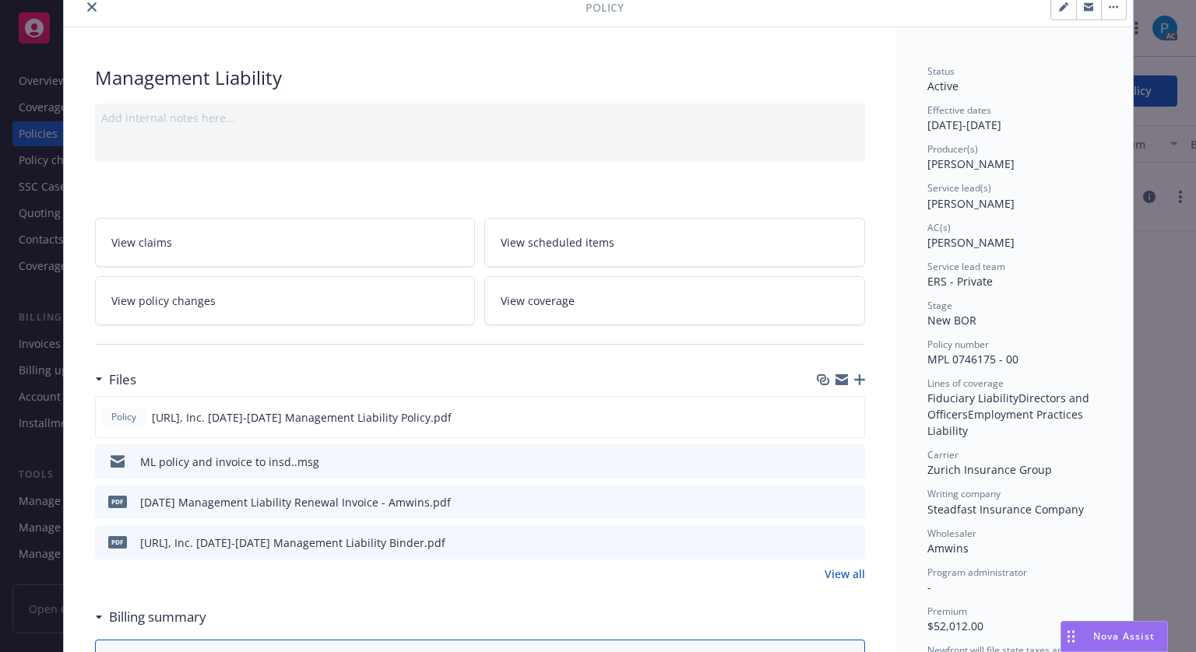
scroll to position [156, 0]
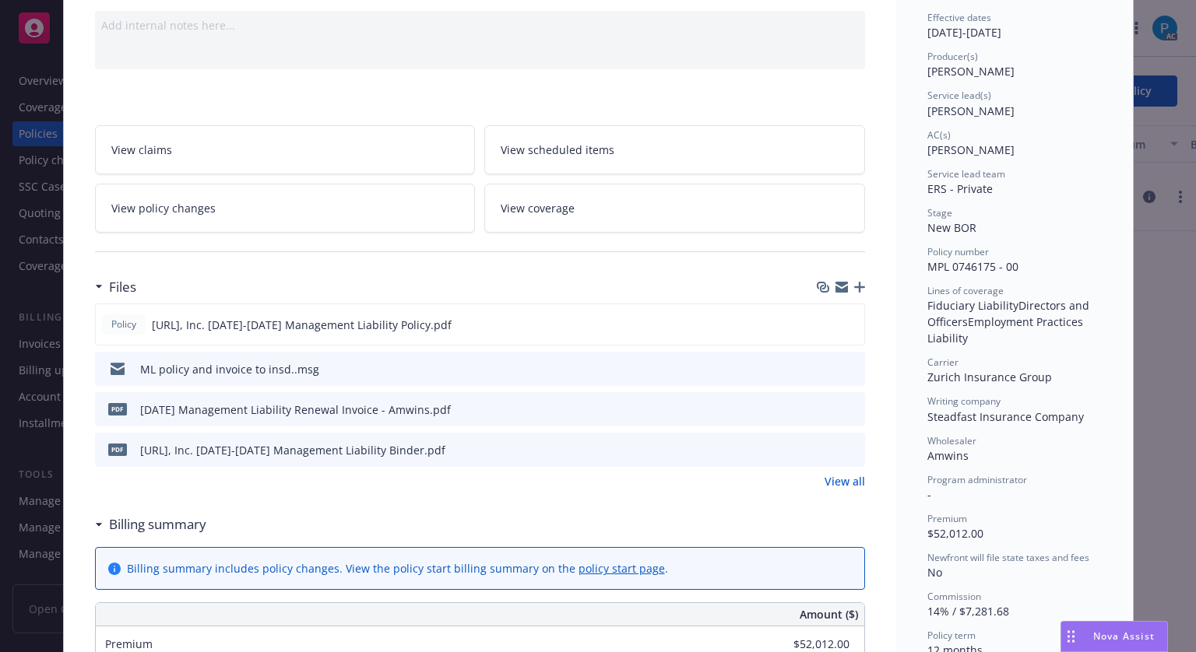
click at [819, 406] on icon "download file" at bounding box center [824, 408] width 12 height 12
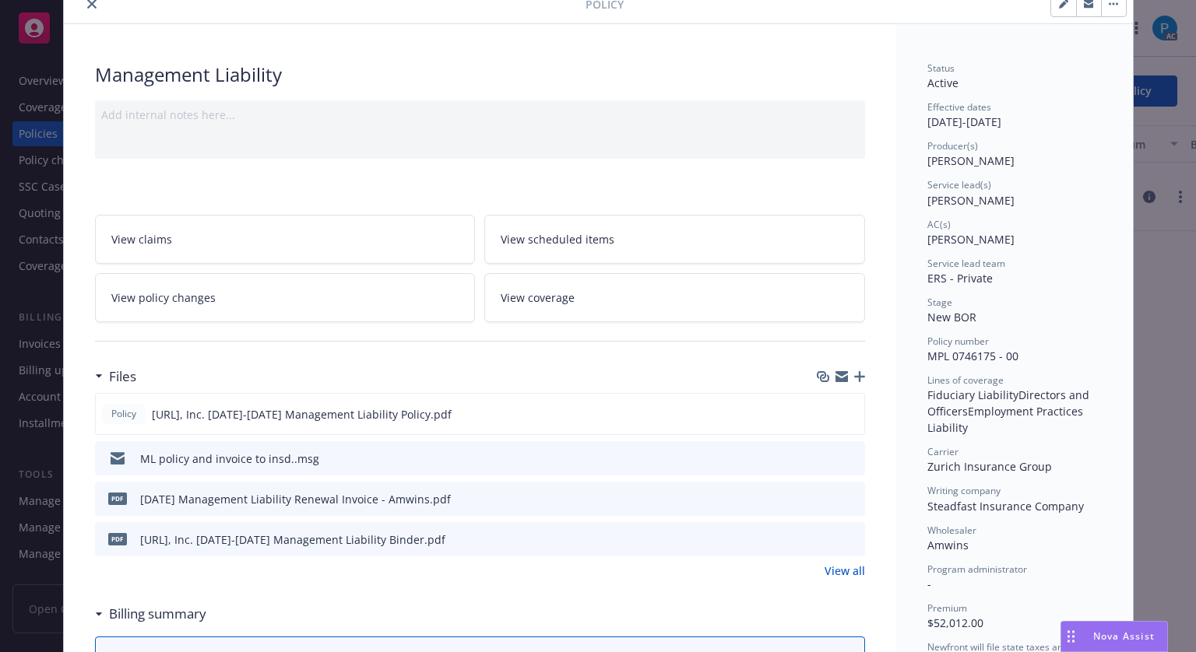
scroll to position [0, 0]
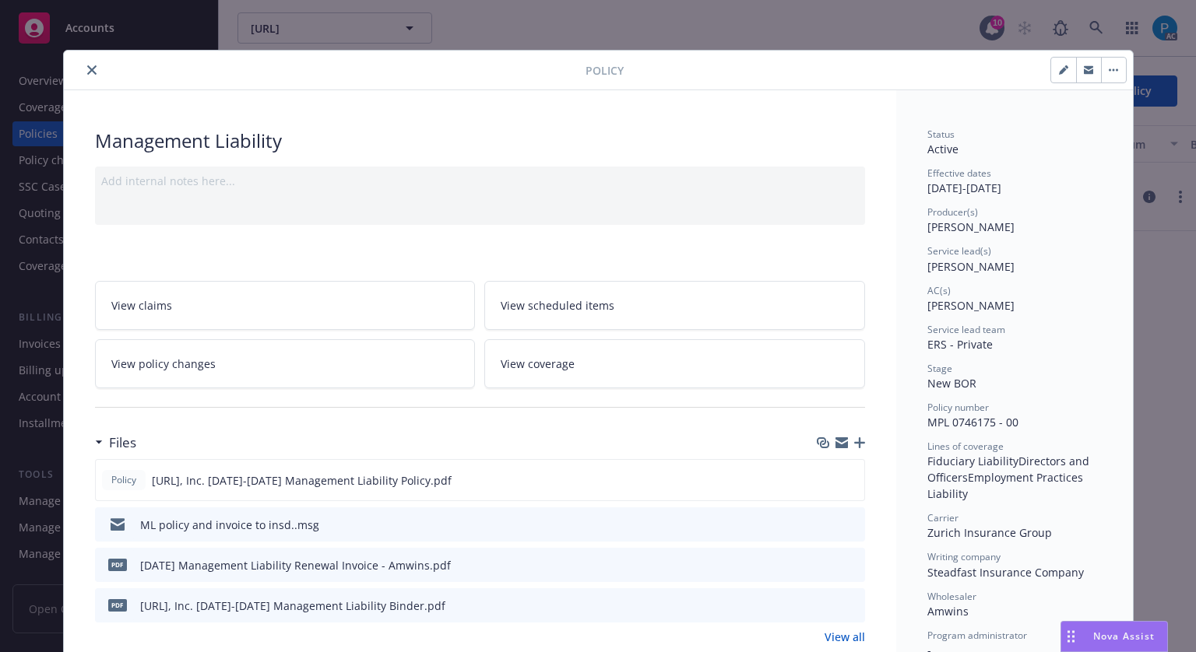
click at [90, 68] on button "close" at bounding box center [92, 70] width 19 height 19
click at [108, 26] on span "Accounts" at bounding box center [89, 28] width 49 height 12
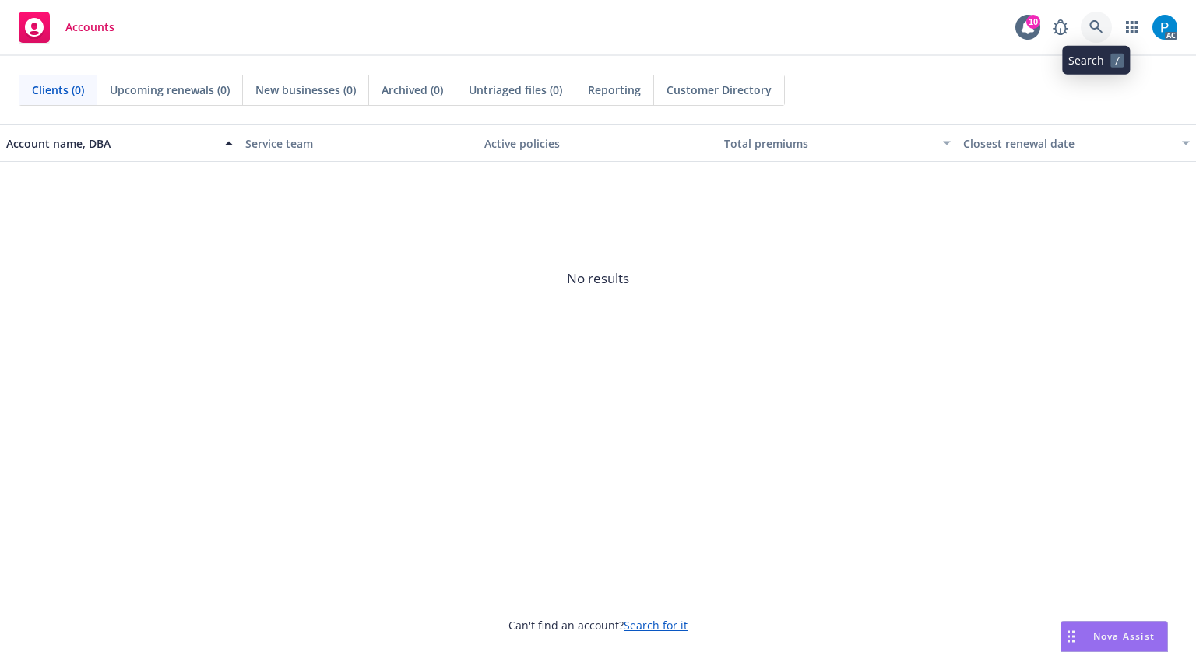
click at [1090, 26] on icon at bounding box center [1095, 26] width 13 height 13
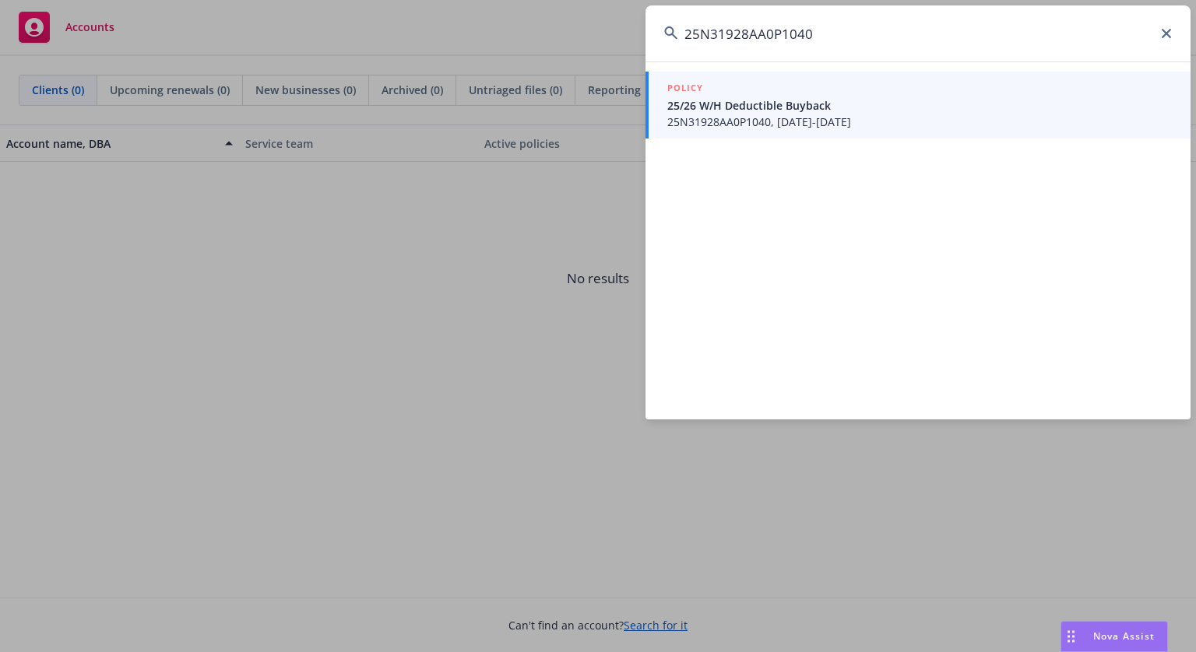
type input "25N31928AA0P1040"
click at [821, 121] on span "25N31928AA0P1040, [DATE]-[DATE]" at bounding box center [919, 122] width 504 height 16
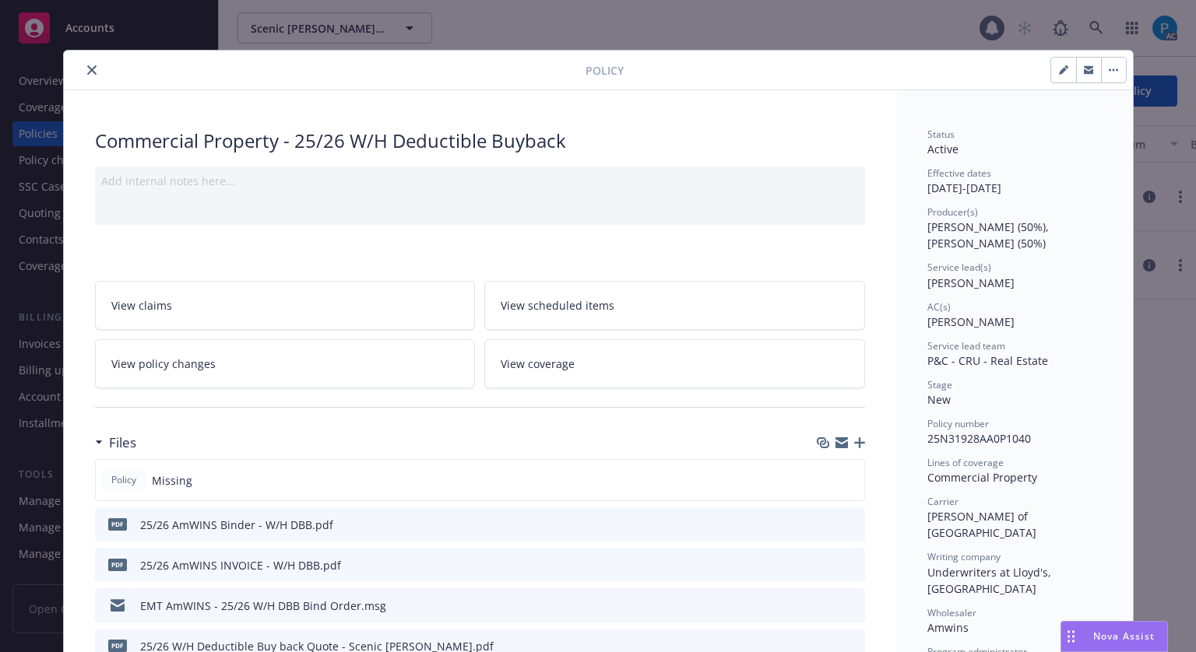
click at [83, 69] on button "close" at bounding box center [92, 70] width 19 height 19
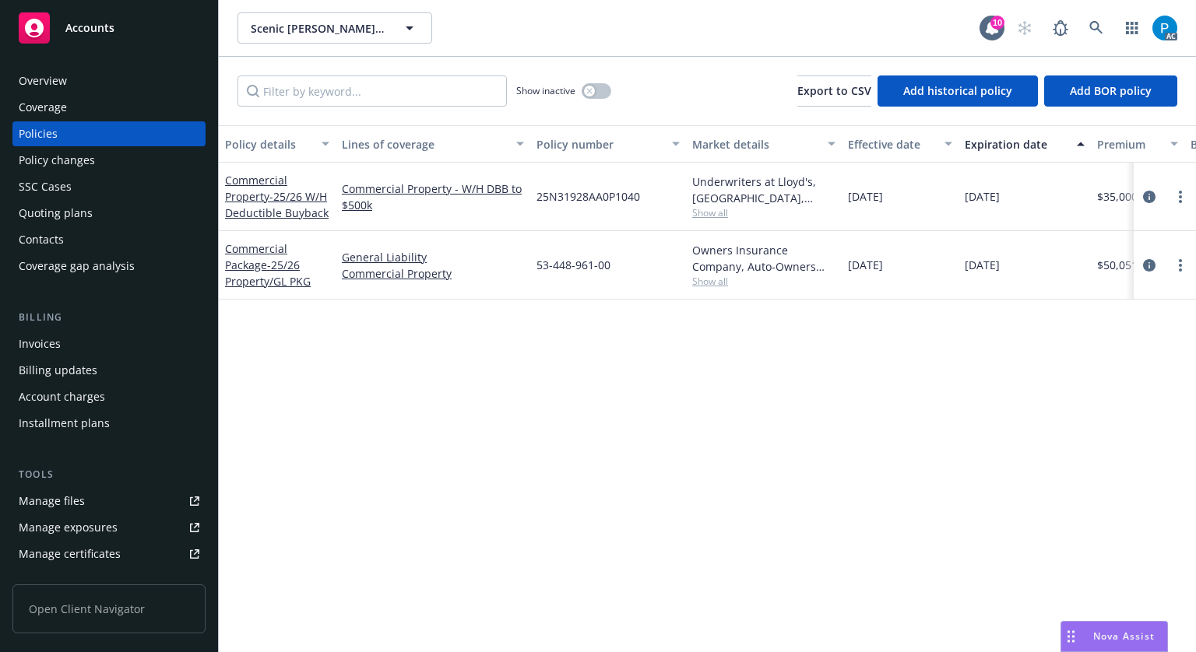
click at [47, 343] on div "Invoices" at bounding box center [40, 344] width 42 height 25
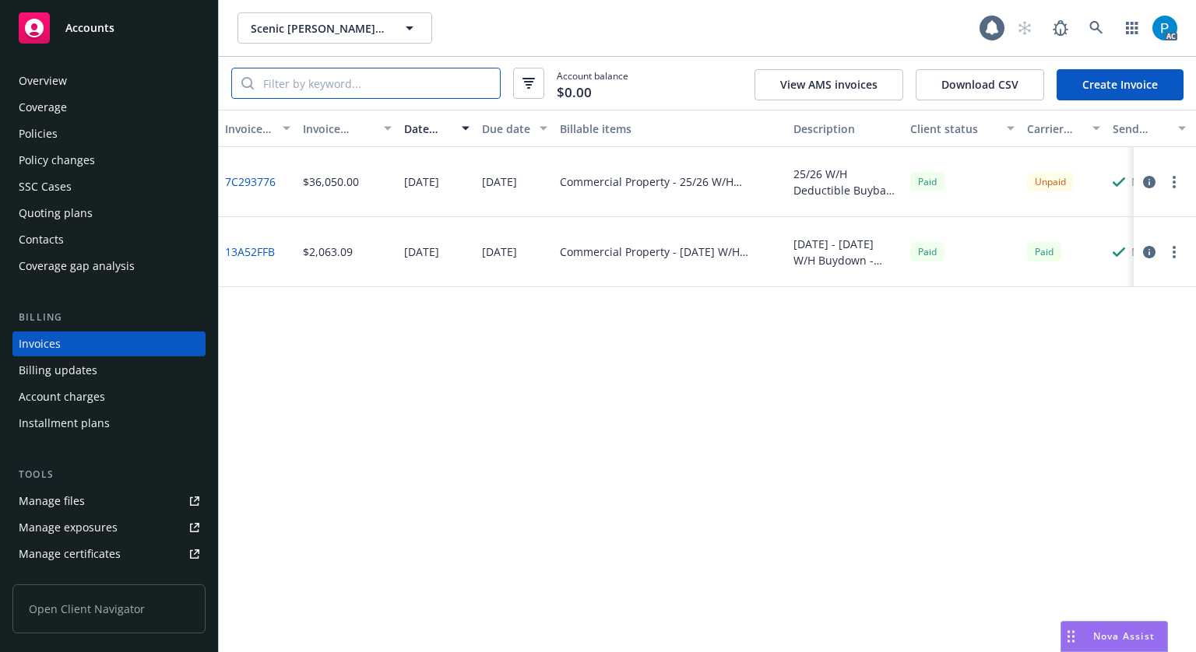
click at [355, 78] on input "search" at bounding box center [377, 84] width 246 height 30
paste input "25N31928AA0P1040"
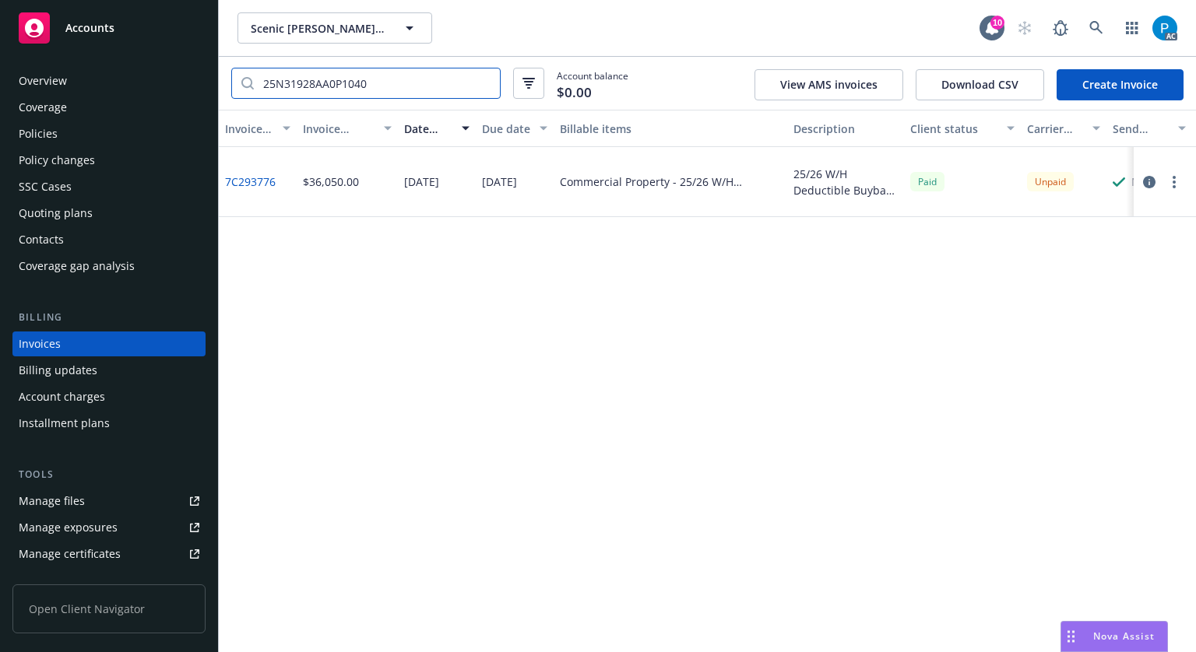
type input "25N31928AA0P1040"
click at [1149, 181] on icon "button" at bounding box center [1149, 182] width 12 height 12
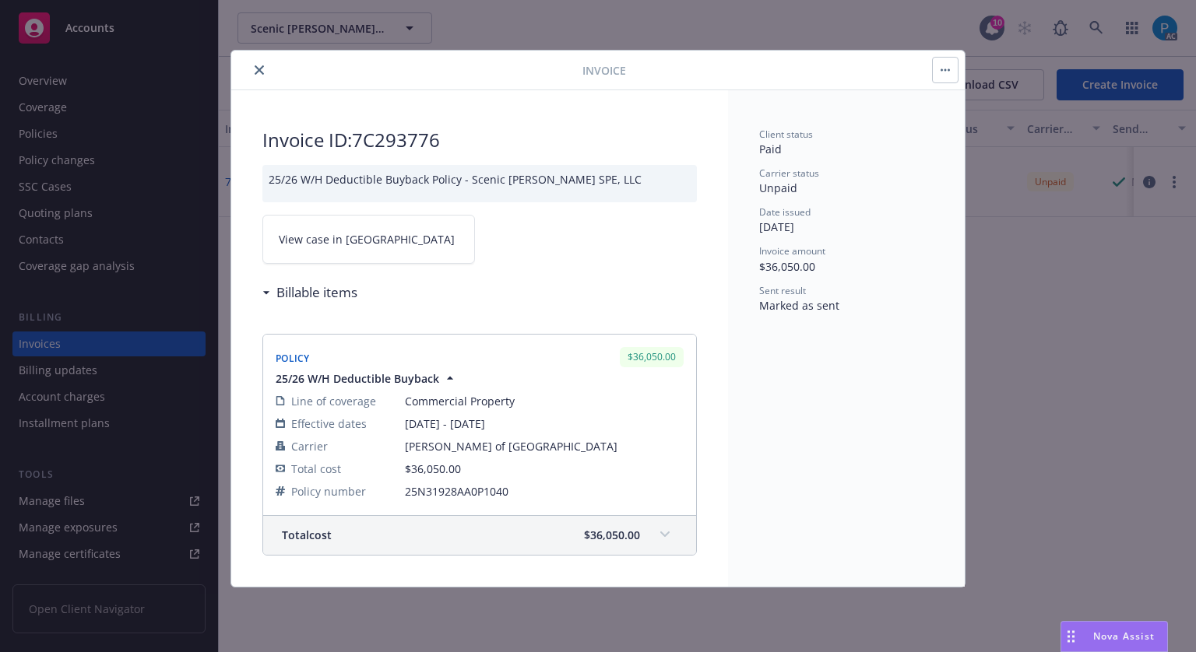
click at [346, 240] on span "View case in [GEOGRAPHIC_DATA]" at bounding box center [367, 239] width 176 height 16
click at [258, 69] on icon "close" at bounding box center [259, 69] width 9 height 9
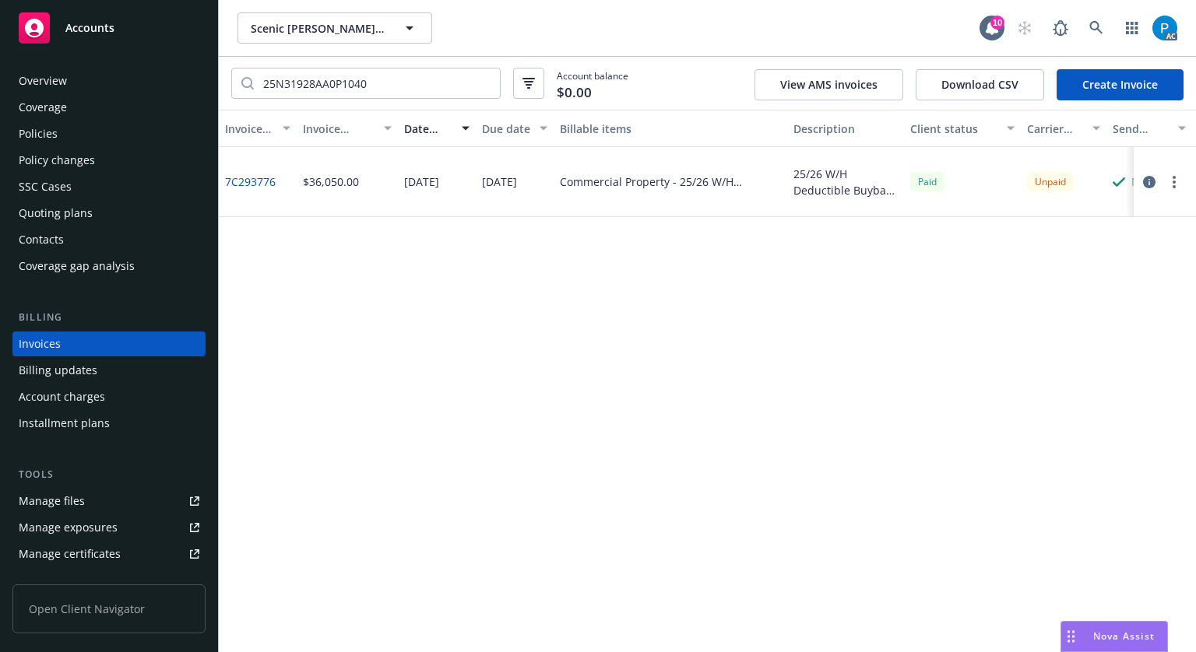
click at [118, 18] on div "Accounts" at bounding box center [109, 27] width 181 height 31
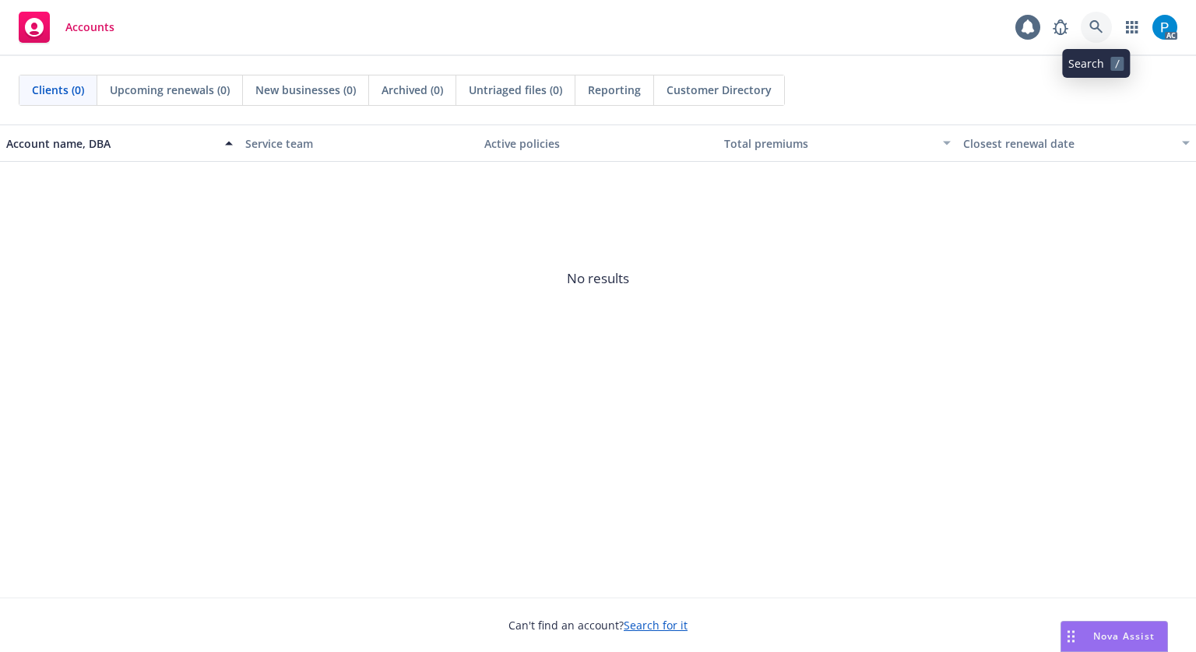
click at [1086, 20] on link at bounding box center [1096, 27] width 31 height 31
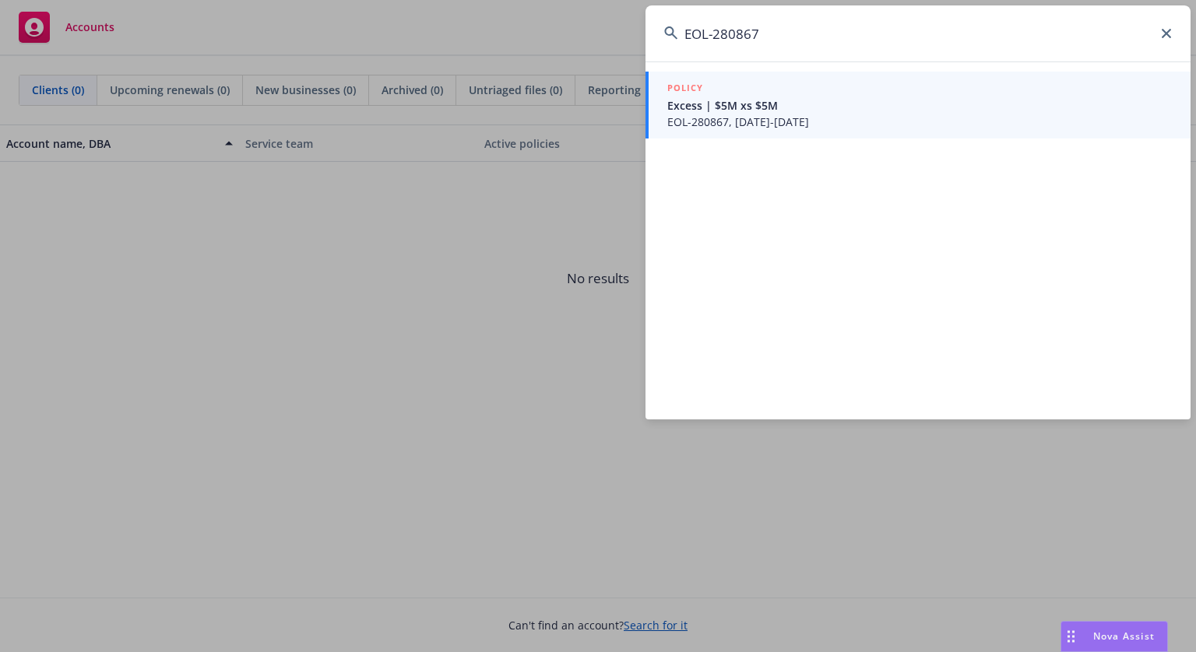
type input "EOL-280867"
click at [750, 124] on span "EOL-280867, [DATE]-[DATE]" at bounding box center [919, 122] width 504 height 16
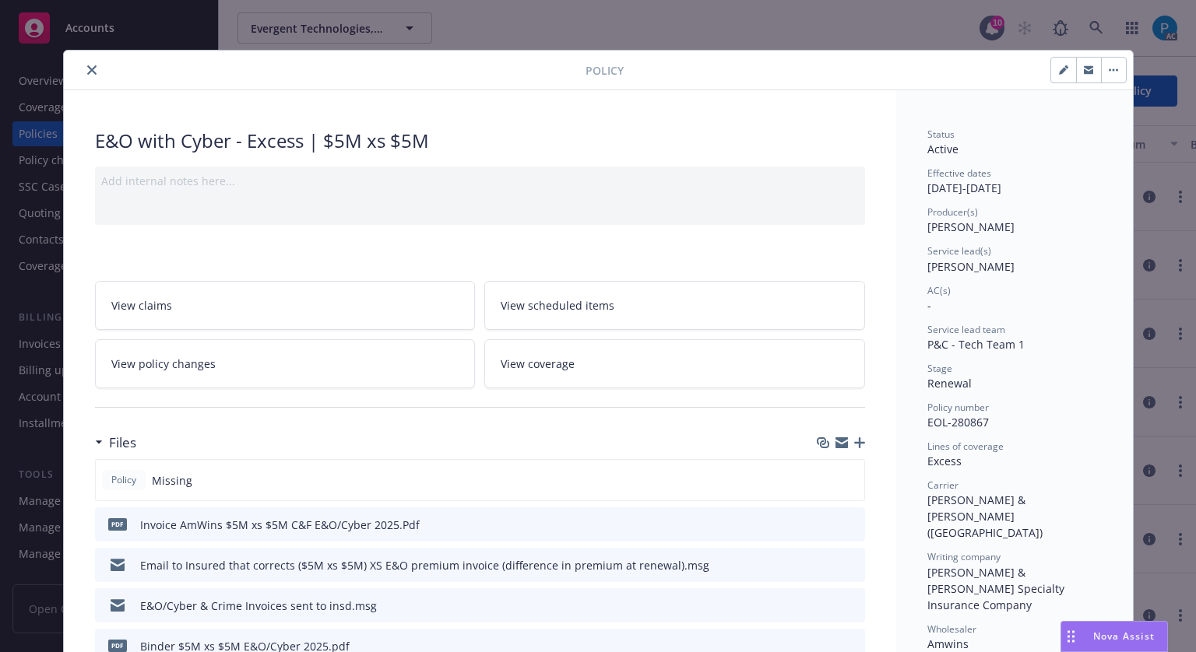
click at [87, 68] on icon "close" at bounding box center [91, 69] width 9 height 9
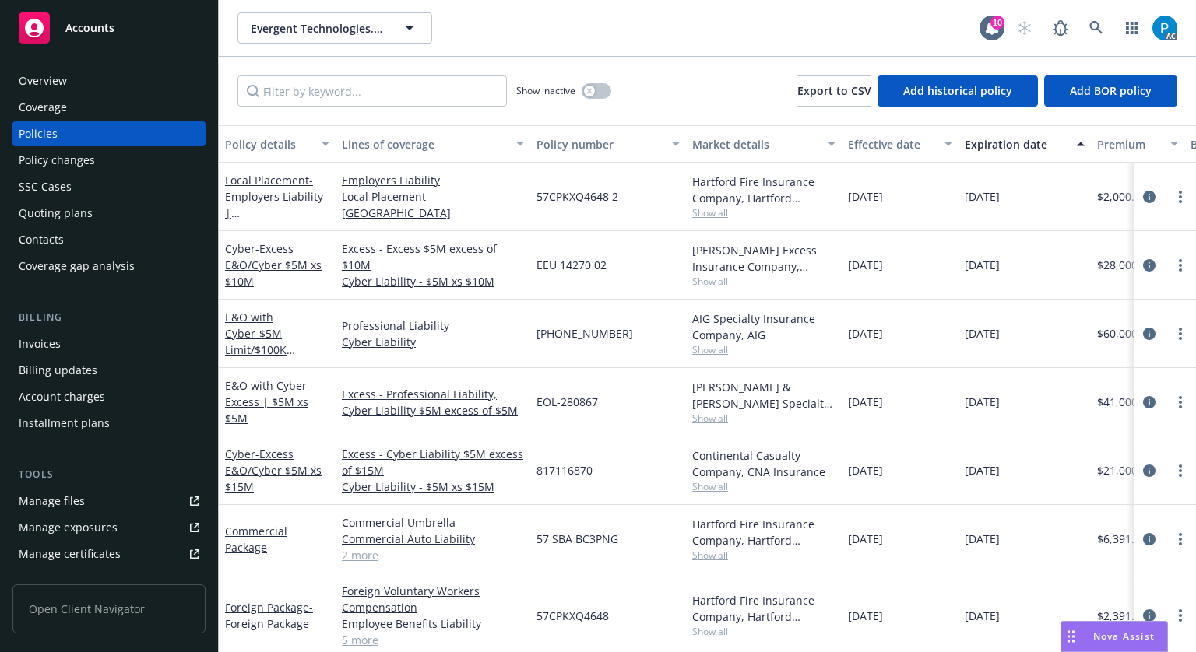
click at [53, 336] on div "Invoices" at bounding box center [40, 344] width 42 height 25
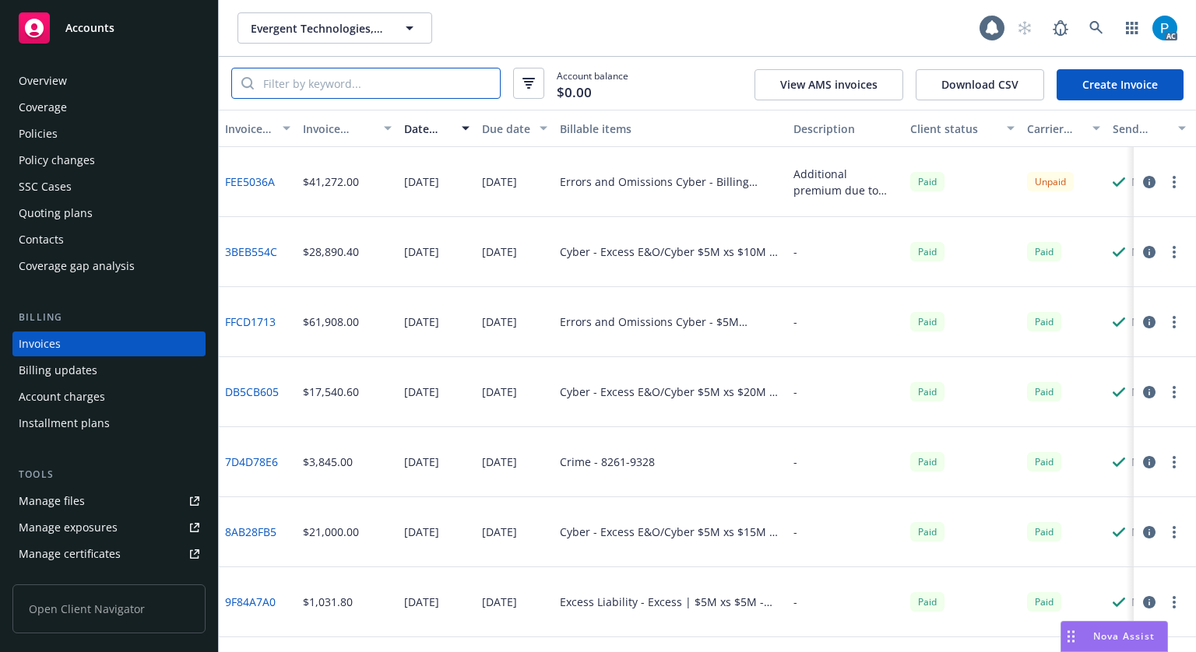
click at [385, 74] on input "search" at bounding box center [377, 84] width 246 height 30
paste input "EOL-280867"
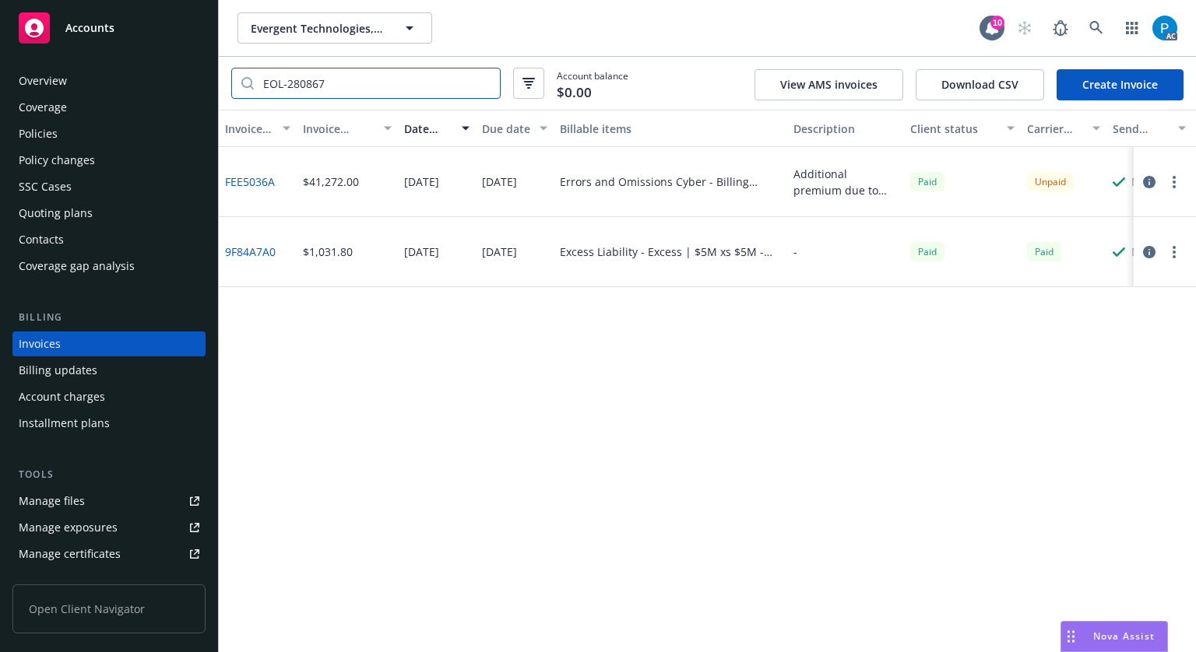
type input "EOL-280867"
click at [1143, 185] on icon "button" at bounding box center [1149, 182] width 12 height 12
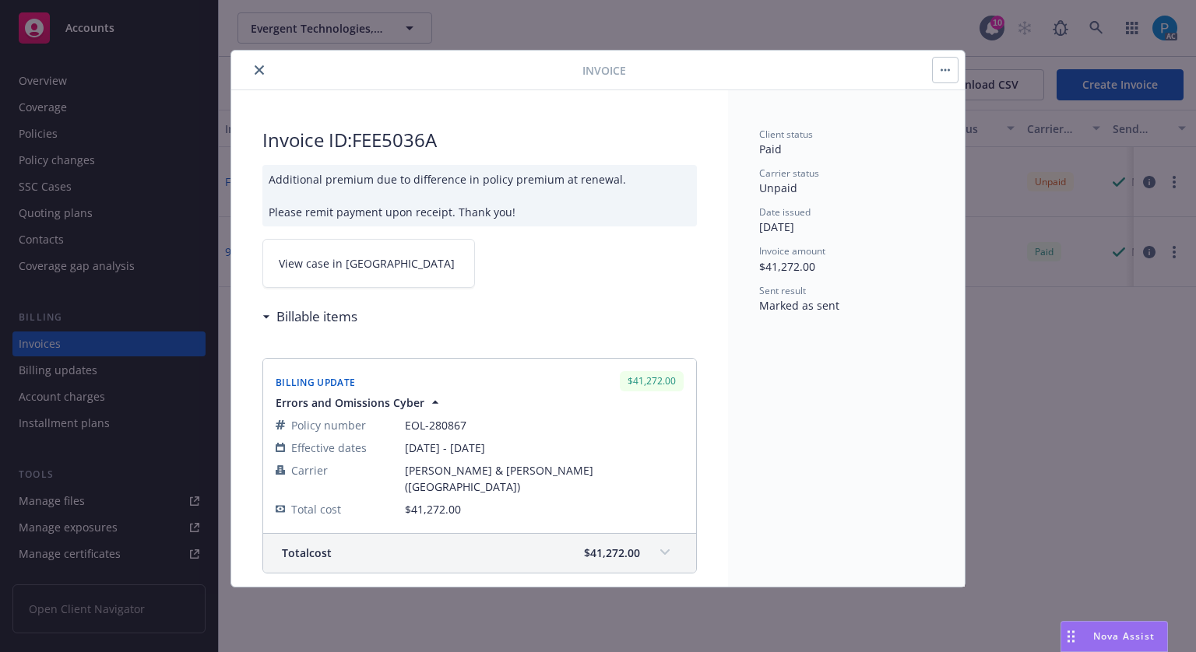
click at [364, 268] on link "View case in [GEOGRAPHIC_DATA]" at bounding box center [368, 263] width 213 height 49
